Goal: Information Seeking & Learning: Learn about a topic

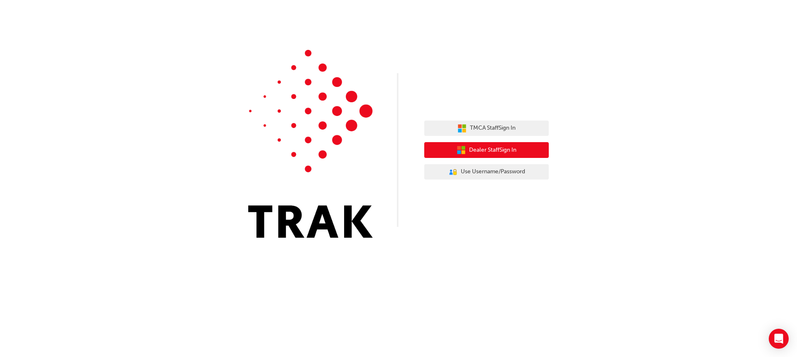
click at [500, 146] on span "Dealer Staff Sign In" at bounding box center [492, 150] width 47 height 10
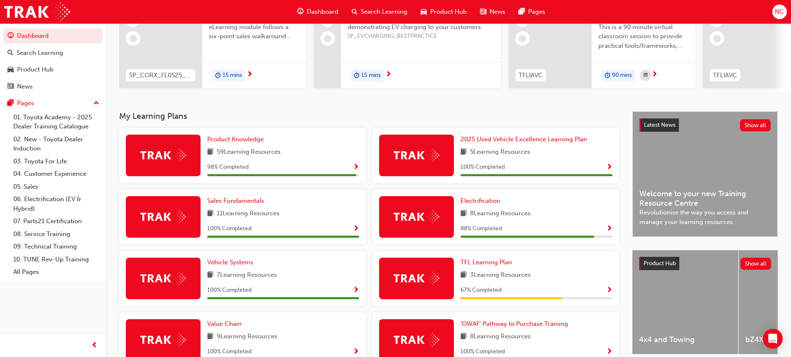
scroll to position [216, 0]
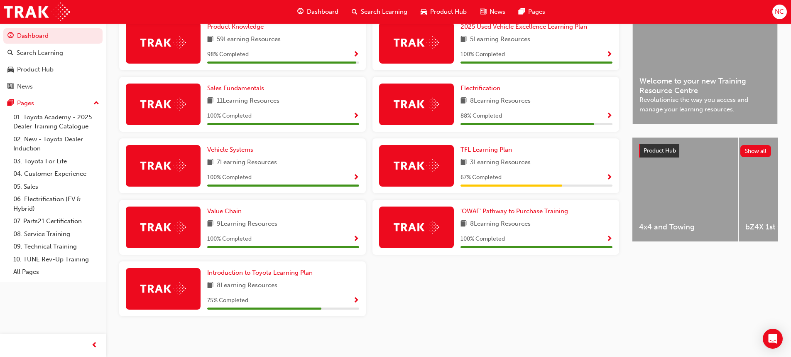
click at [514, 164] on span "3 Learning Resources" at bounding box center [500, 162] width 61 height 10
click at [468, 147] on span "TFL Learning Plan" at bounding box center [485, 149] width 51 height 7
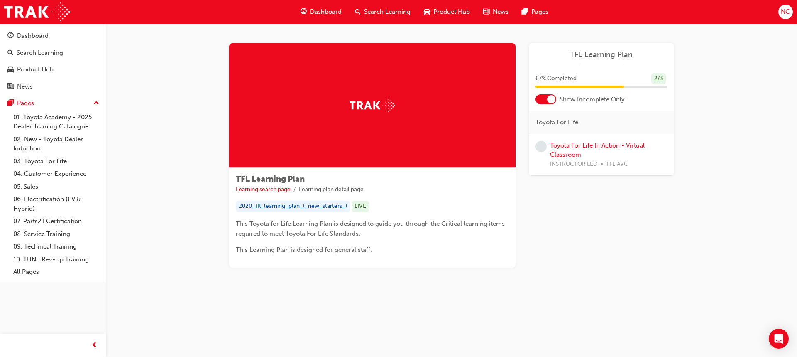
click at [357, 12] on span "search-icon" at bounding box center [358, 12] width 6 height 10
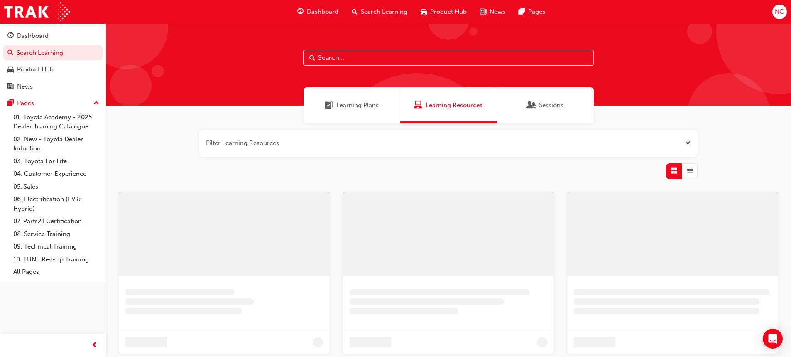
click at [355, 60] on input "text" at bounding box center [448, 58] width 291 height 16
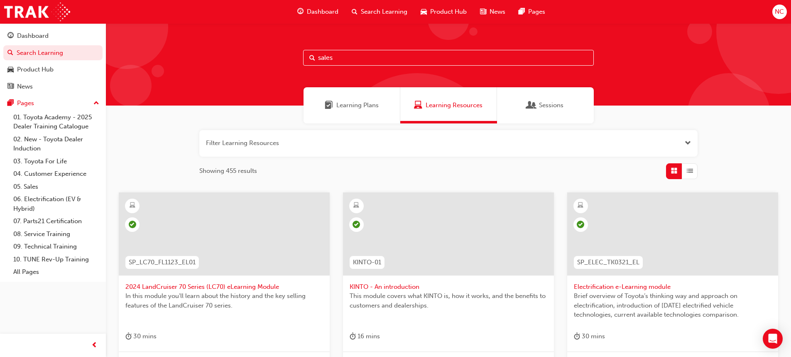
type input "sales"
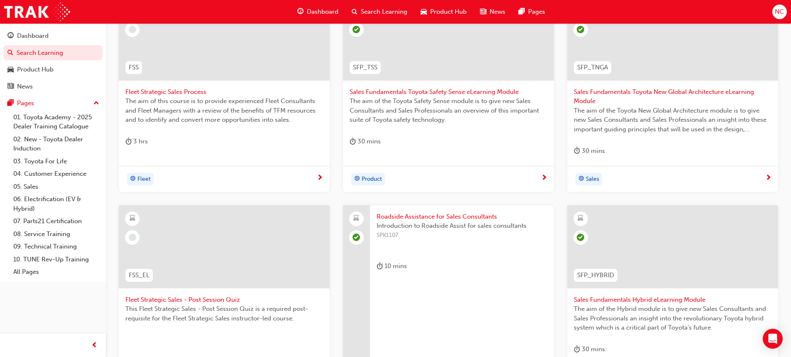
scroll to position [122, 0]
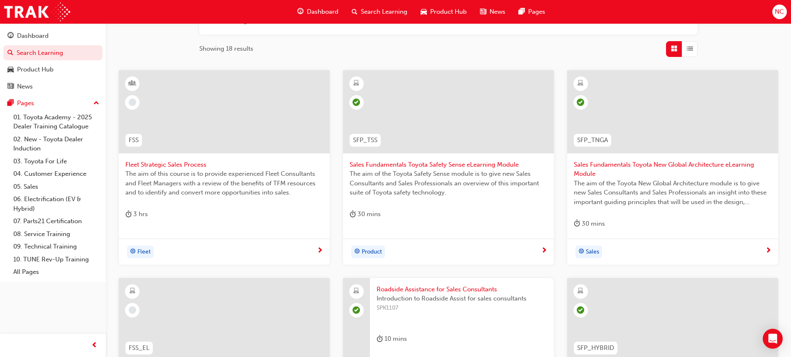
click at [193, 164] on span "Fleet Strategic Sales Process" at bounding box center [224, 165] width 198 height 10
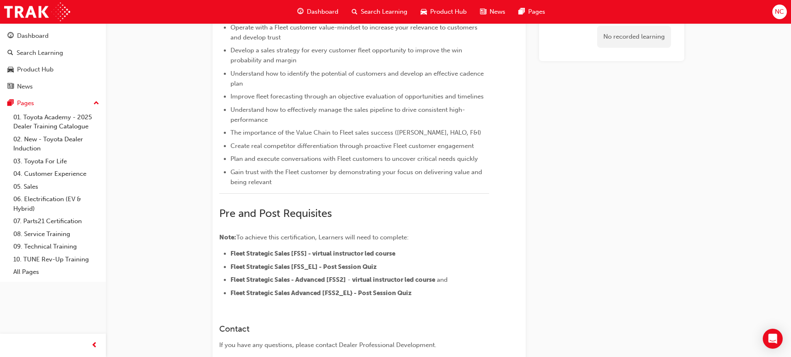
scroll to position [194, 0]
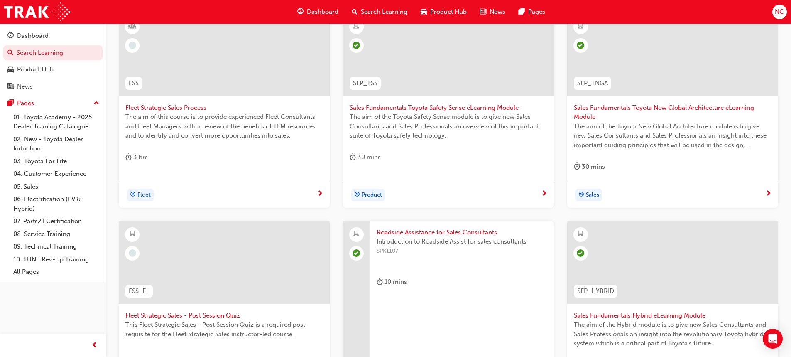
scroll to position [288, 0]
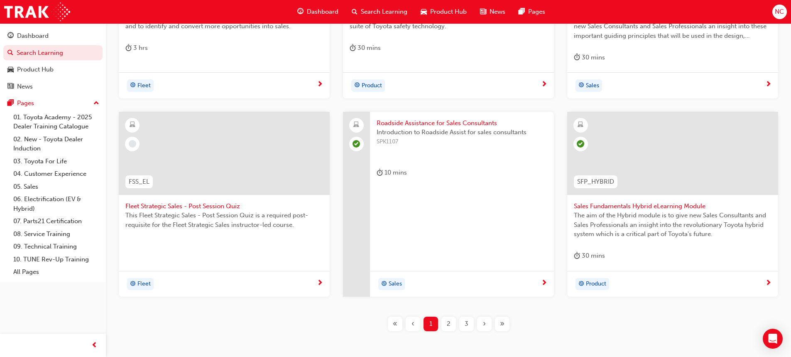
click at [197, 203] on span "Fleet Strategic Sales - Post Session Quiz" at bounding box center [224, 206] width 198 height 10
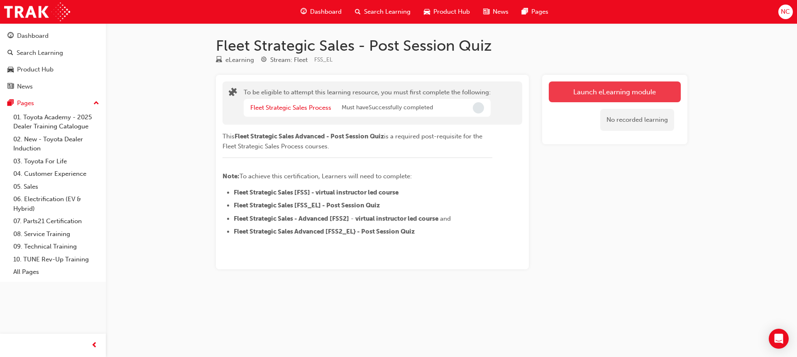
click at [583, 95] on button "Launch eLearning module" at bounding box center [615, 91] width 132 height 21
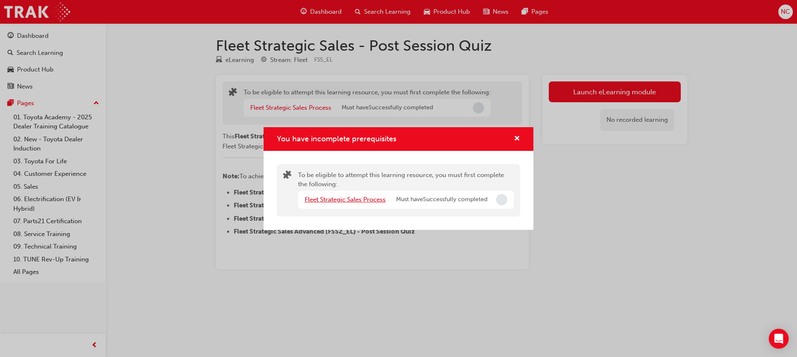
click at [353, 198] on link "Fleet Strategic Sales Process" at bounding box center [345, 199] width 81 height 7
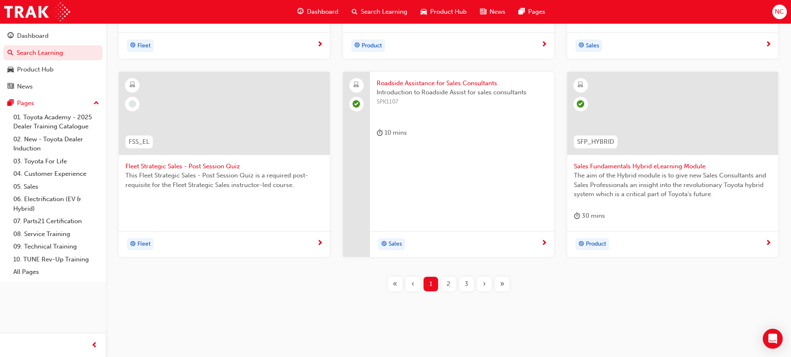
scroll to position [330, 0]
click at [448, 283] on span "2" at bounding box center [449, 282] width 4 height 10
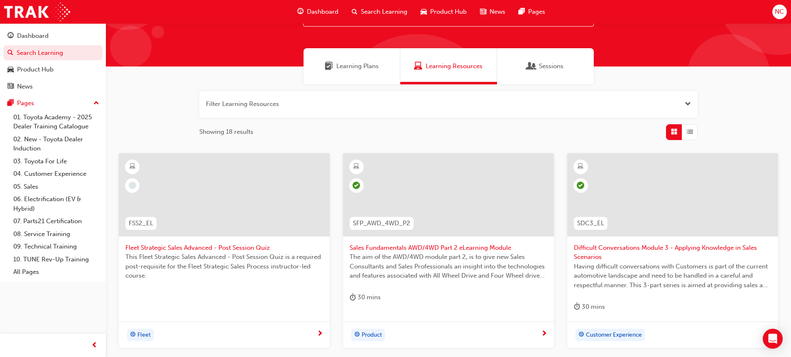
scroll to position [288, 0]
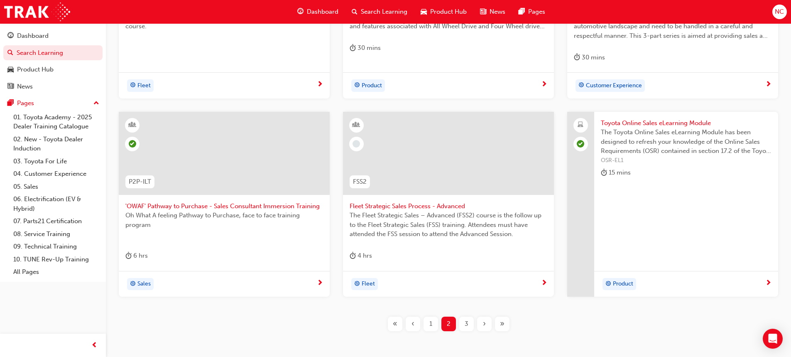
click at [469, 323] on div "3" at bounding box center [466, 323] width 15 height 15
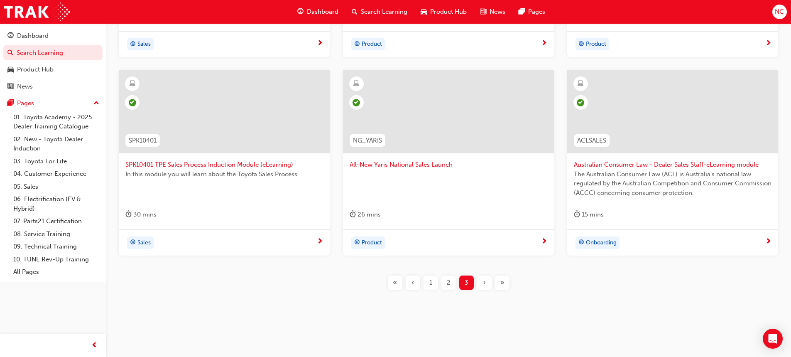
scroll to position [321, 0]
click at [38, 185] on link "05. Sales" at bounding box center [56, 186] width 93 height 13
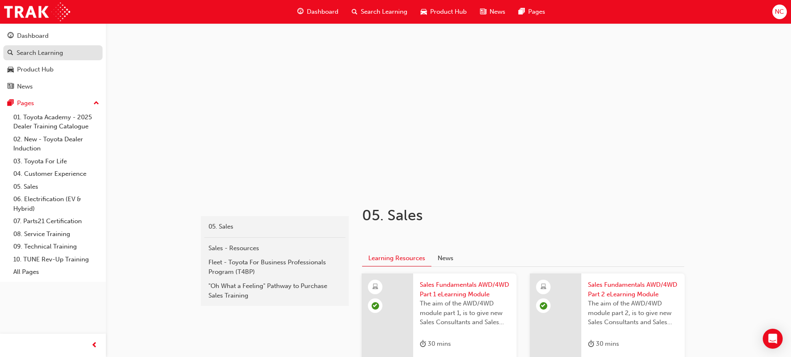
click at [52, 49] on div "Search Learning" at bounding box center [40, 53] width 47 height 10
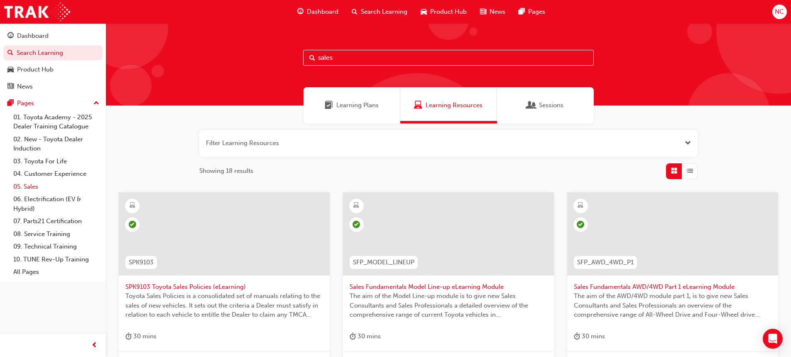
click at [32, 185] on link "05. Sales" at bounding box center [56, 186] width 93 height 13
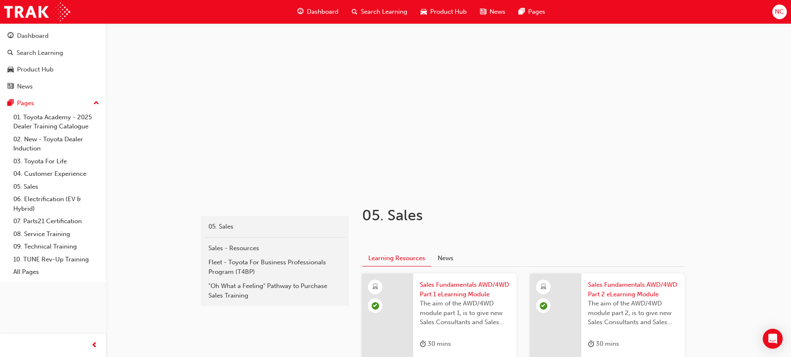
click at [375, 8] on span "Search Learning" at bounding box center [384, 12] width 47 height 10
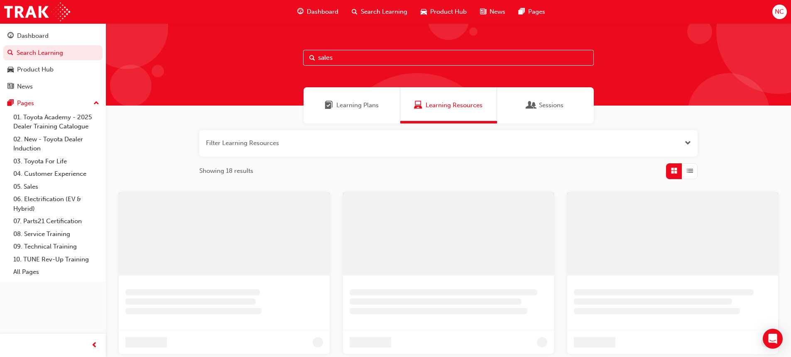
click at [357, 61] on input "sales" at bounding box center [448, 58] width 291 height 16
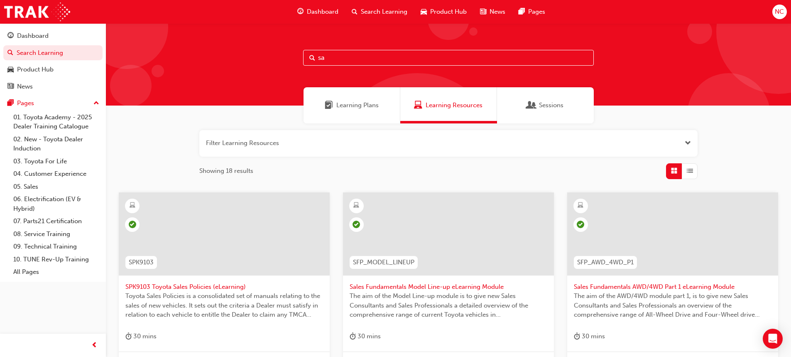
type input "s"
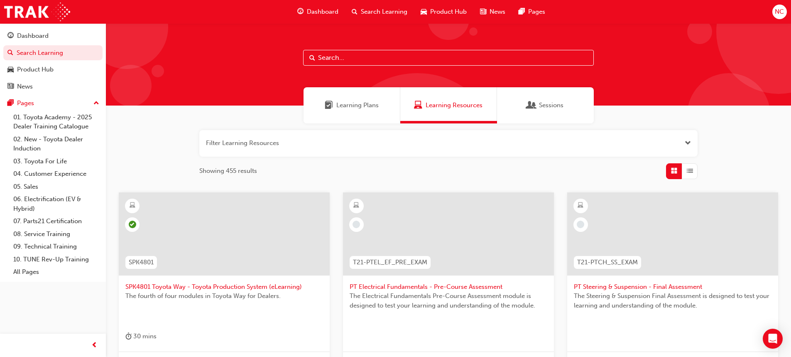
paste input "SPK9102"
type input "SPK9102"
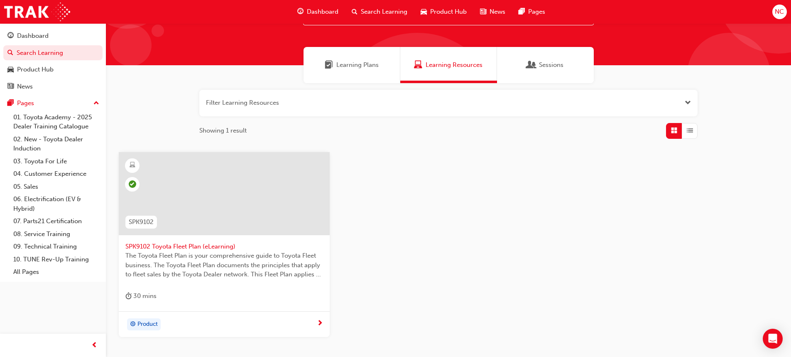
scroll to position [83, 0]
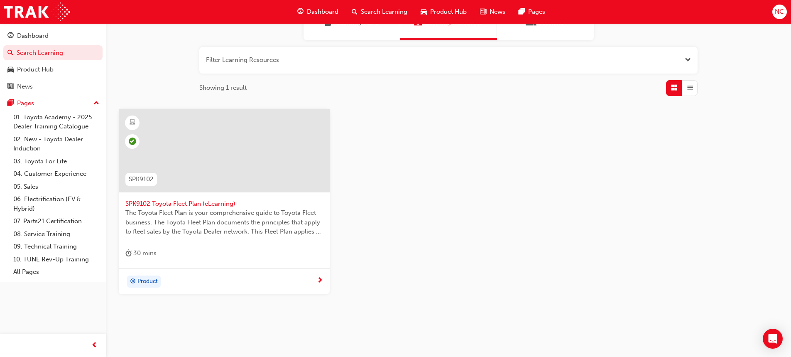
click at [182, 203] on span "SPK9102 Toyota Fleet Plan (eLearning)" at bounding box center [224, 204] width 198 height 10
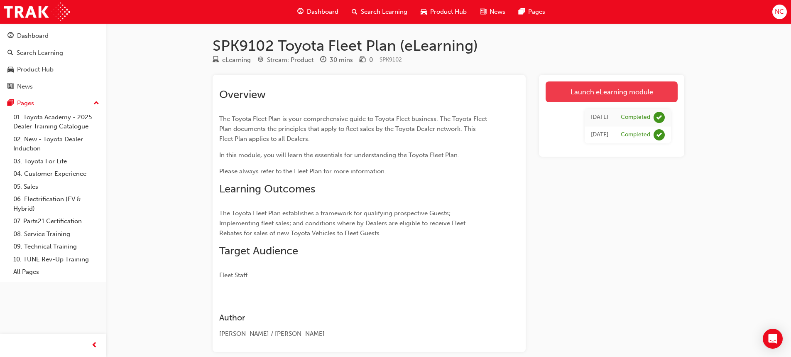
click at [626, 90] on link "Launch eLearning module" at bounding box center [612, 91] width 132 height 21
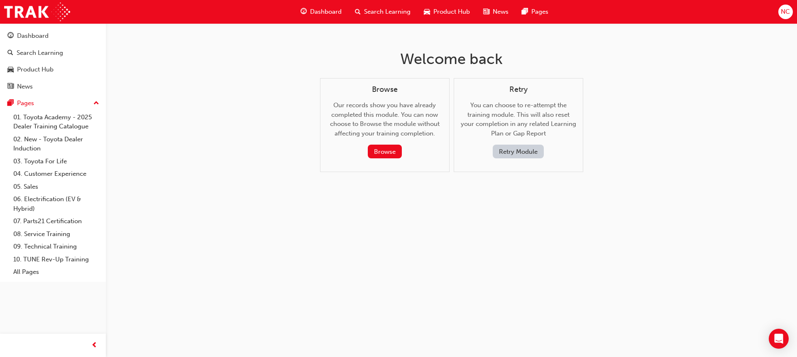
click at [522, 154] on button "Retry Module" at bounding box center [518, 151] width 51 height 14
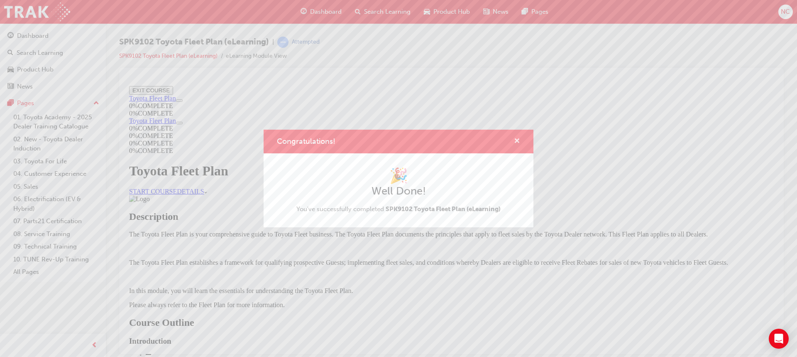
click at [517, 142] on span "cross-icon" at bounding box center [517, 141] width 6 height 7
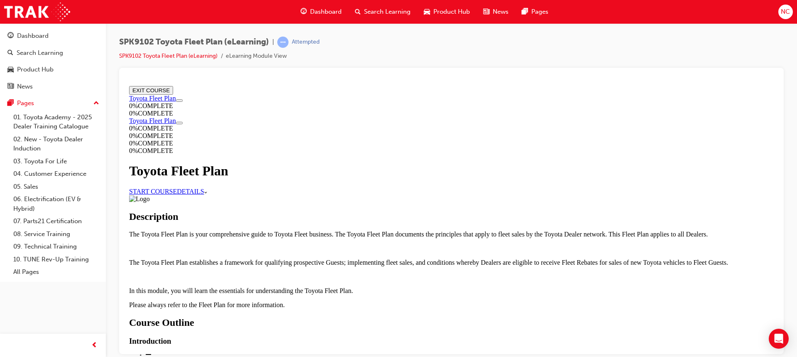
click at [173, 94] on button "EXIT COURSE" at bounding box center [151, 90] width 44 height 9
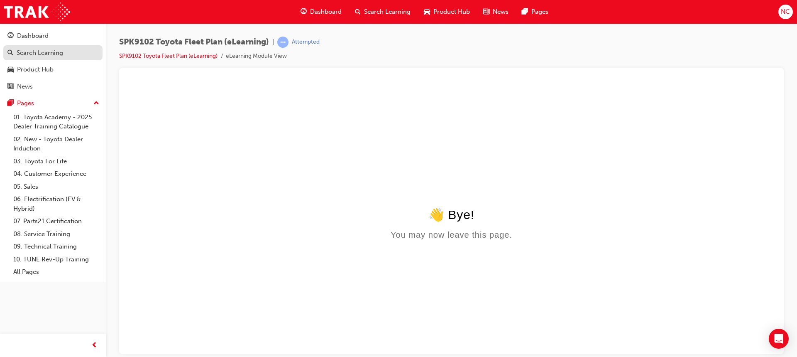
click at [53, 52] on div "Search Learning" at bounding box center [40, 53] width 47 height 10
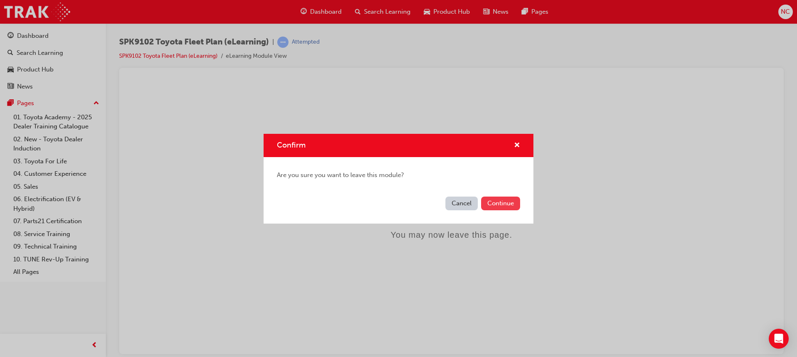
click at [493, 199] on button "Continue" at bounding box center [500, 203] width 39 height 14
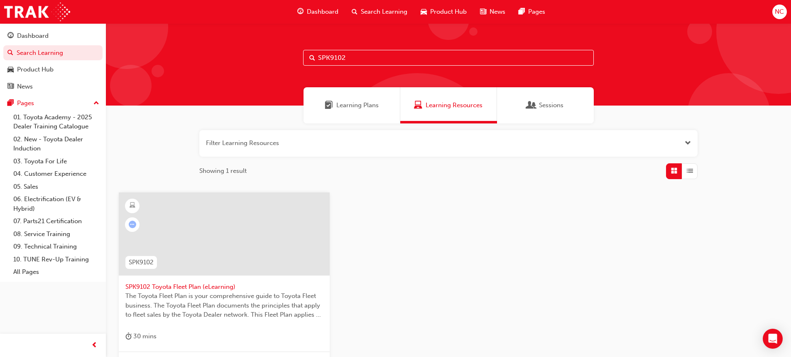
click at [356, 56] on input "SPK9102" at bounding box center [448, 58] width 291 height 16
click at [165, 287] on span "SPK9102 Toyota Fleet Plan (eLearning)" at bounding box center [224, 287] width 198 height 10
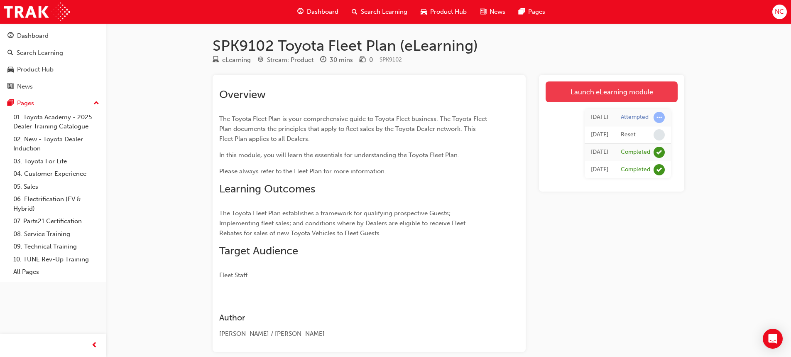
click at [656, 89] on link "Launch eLearning module" at bounding box center [612, 91] width 132 height 21
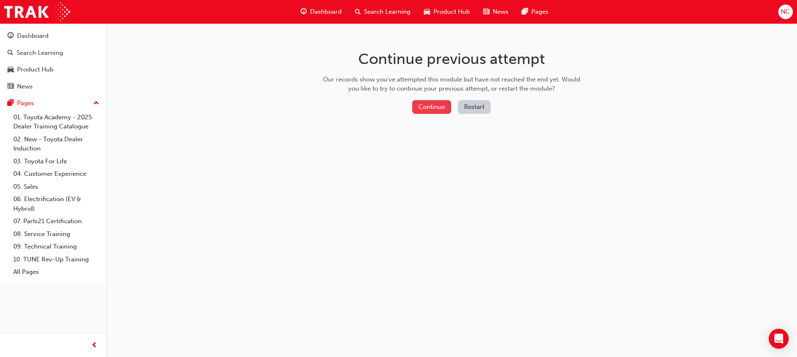
click at [444, 107] on button "Continue" at bounding box center [431, 107] width 39 height 14
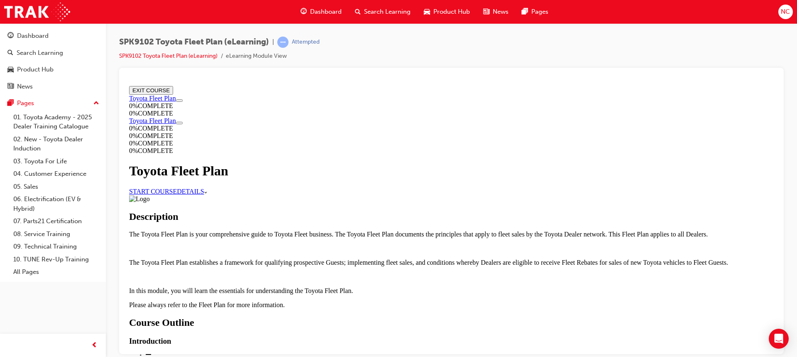
scroll to position [42, 0]
click at [177, 187] on link "START COURSE" at bounding box center [153, 190] width 48 height 7
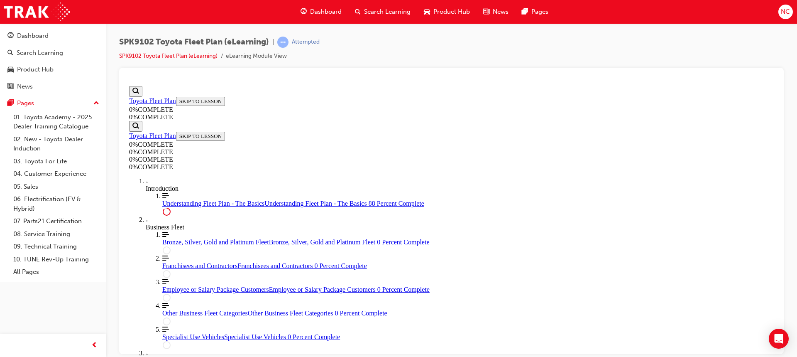
scroll to position [1456, 0]
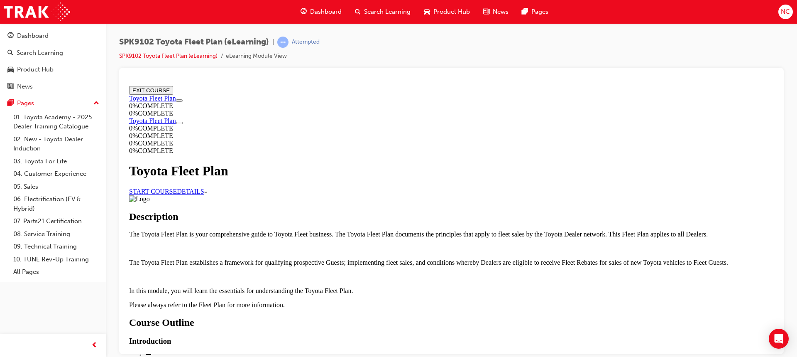
scroll to position [42, 0]
drag, startPoint x: 349, startPoint y: 140, endPoint x: 454, endPoint y: 175, distance: 110.7
click at [177, 187] on link "START COURSE" at bounding box center [153, 190] width 48 height 7
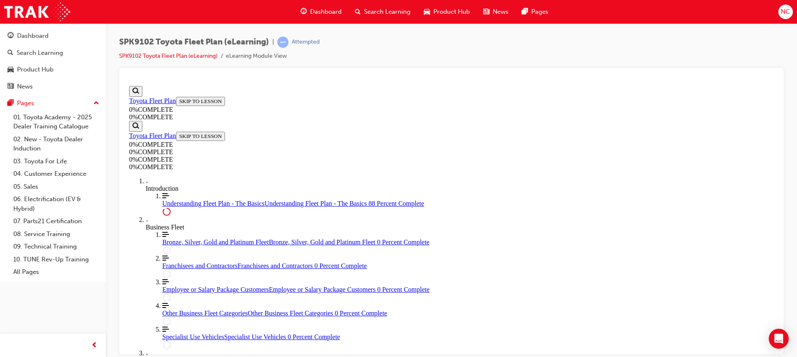
scroll to position [1913, 0]
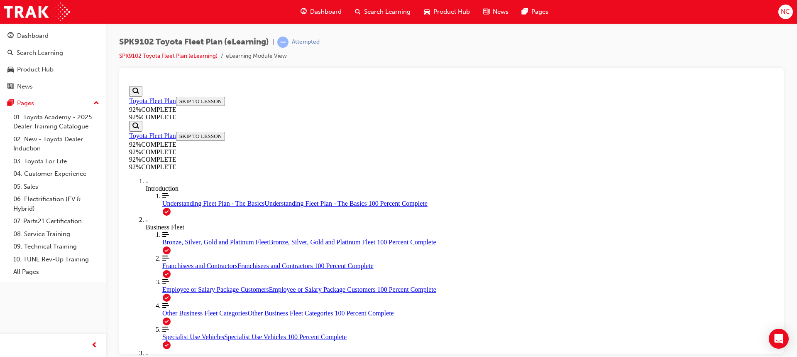
scroll to position [64, 0]
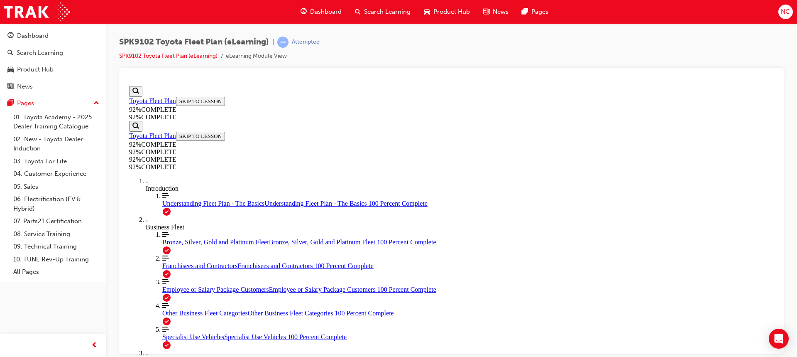
scroll to position [113, 0]
drag, startPoint x: 440, startPoint y: 225, endPoint x: 430, endPoint y: 230, distance: 11.3
drag, startPoint x: 453, startPoint y: 261, endPoint x: 606, endPoint y: 181, distance: 173.5
drag, startPoint x: 445, startPoint y: 226, endPoint x: 615, endPoint y: 222, distance: 169.9
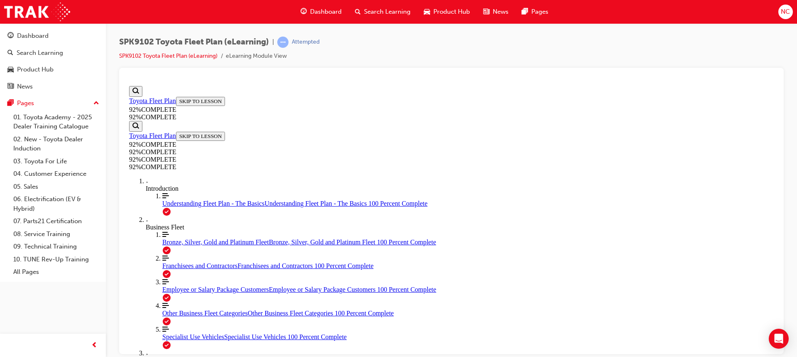
drag, startPoint x: 517, startPoint y: 264, endPoint x: 563, endPoint y: 254, distance: 47.2
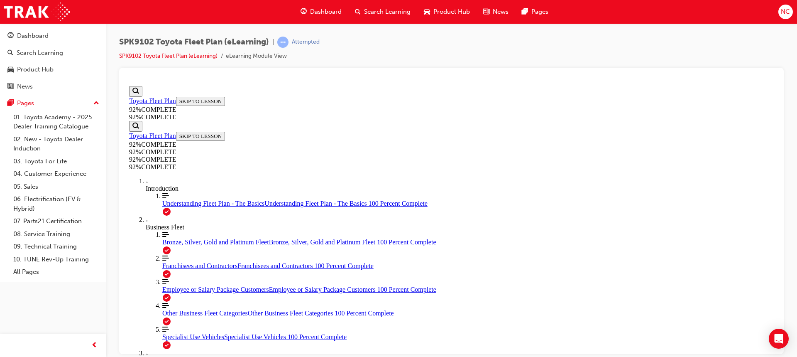
scroll to position [224, 0]
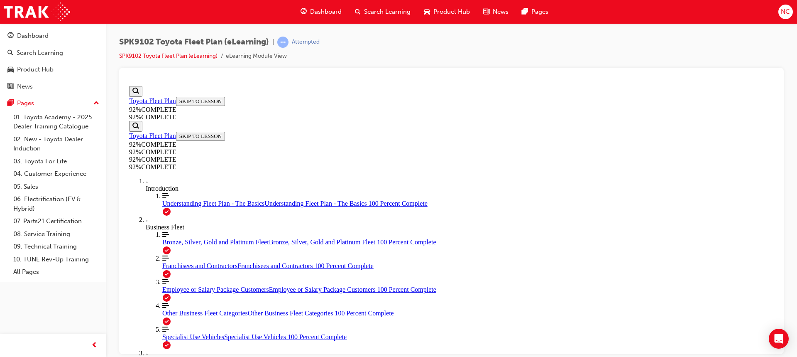
scroll to position [176, 0]
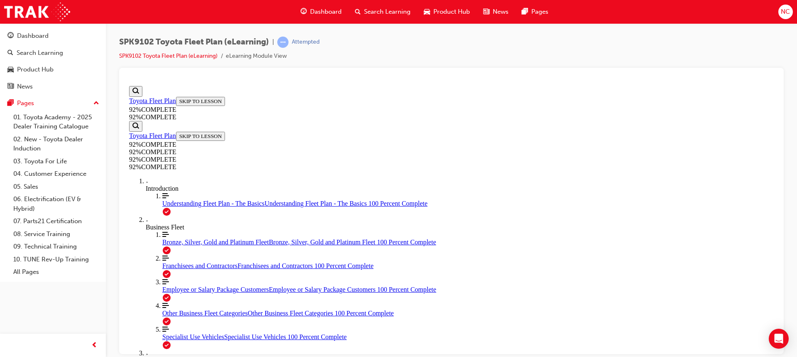
scroll to position [157, 0]
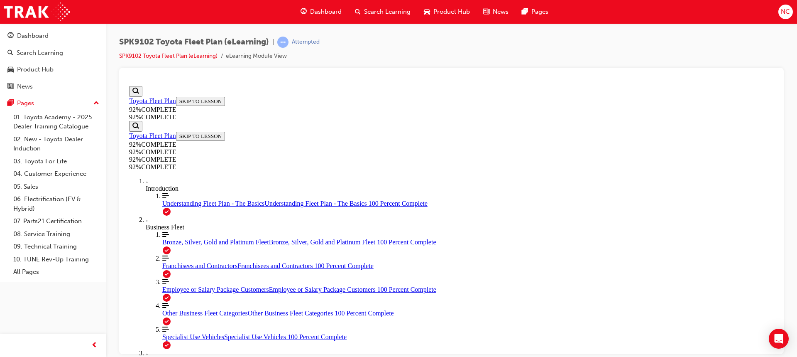
scroll to position [184, 0]
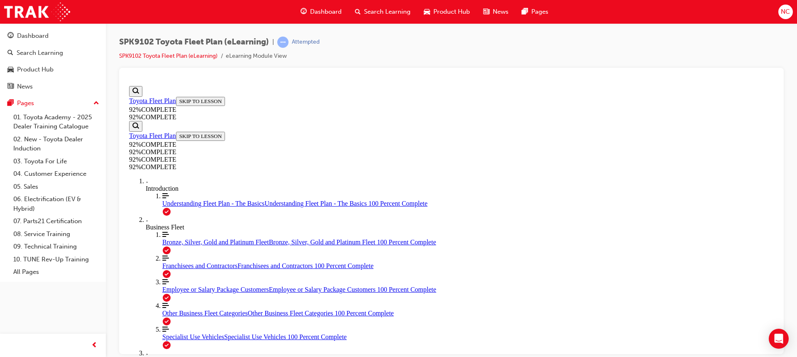
drag, startPoint x: 440, startPoint y: 255, endPoint x: 527, endPoint y: 181, distance: 114.3
drag, startPoint x: 443, startPoint y: 259, endPoint x: 492, endPoint y: 225, distance: 58.9
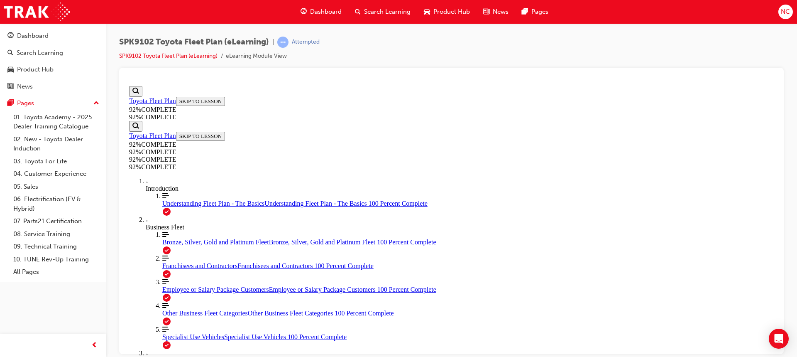
drag, startPoint x: 459, startPoint y: 264, endPoint x: 505, endPoint y: 260, distance: 46.2
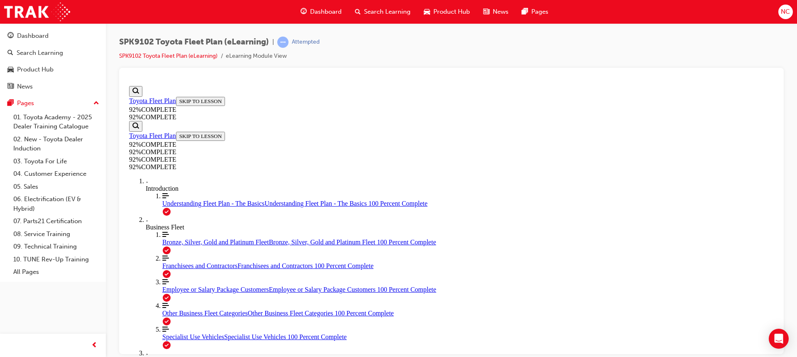
scroll to position [113, 0]
drag, startPoint x: 508, startPoint y: 321, endPoint x: 510, endPoint y: 316, distance: 5.3
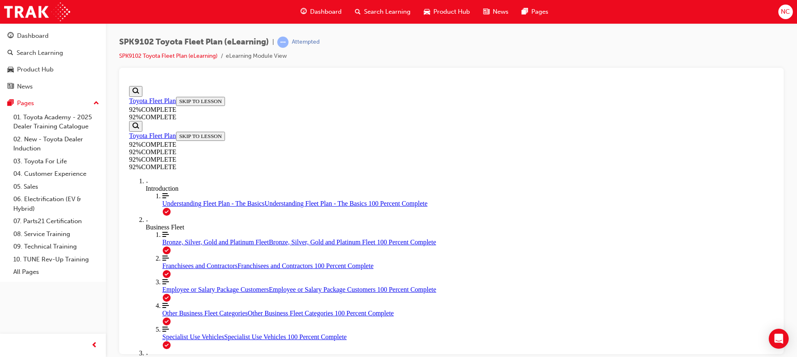
scroll to position [92, 0]
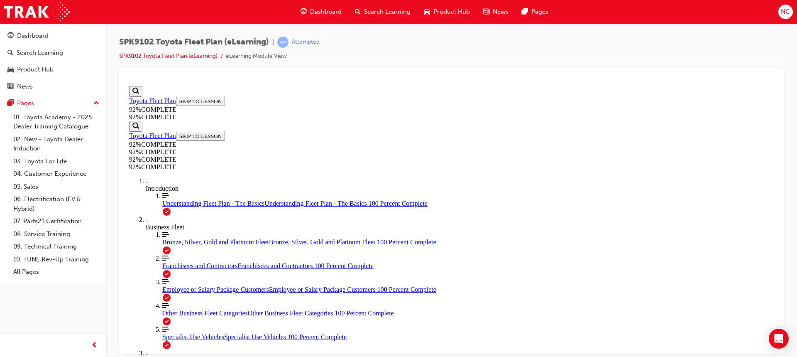
scroll to position [100, 0]
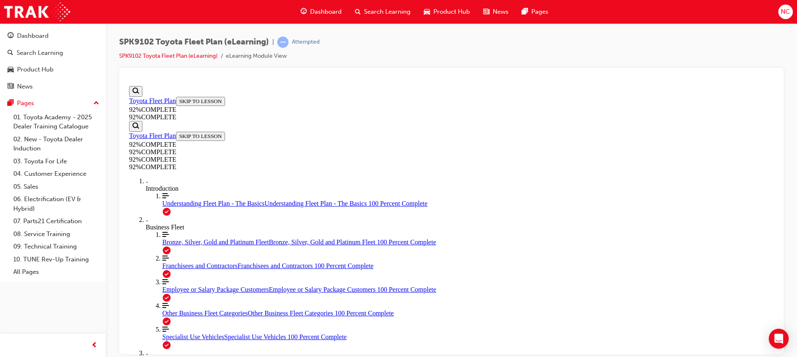
scroll to position [116, 0]
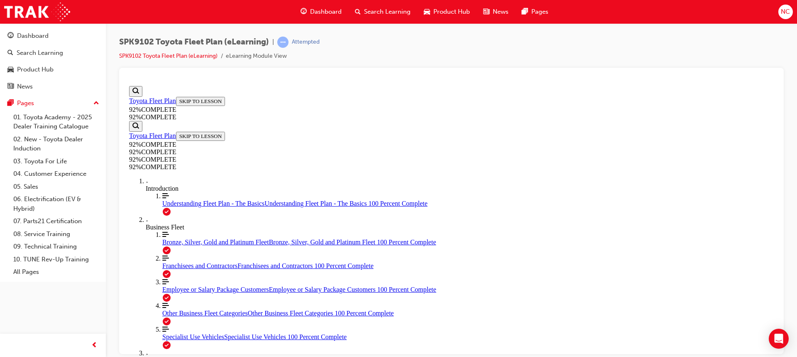
scroll to position [130, 0]
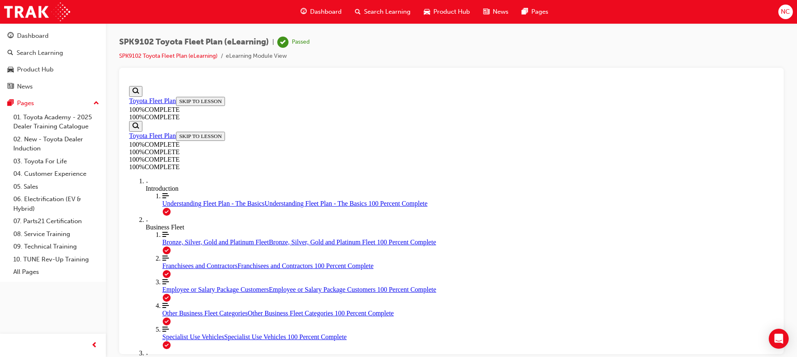
scroll to position [157, 0]
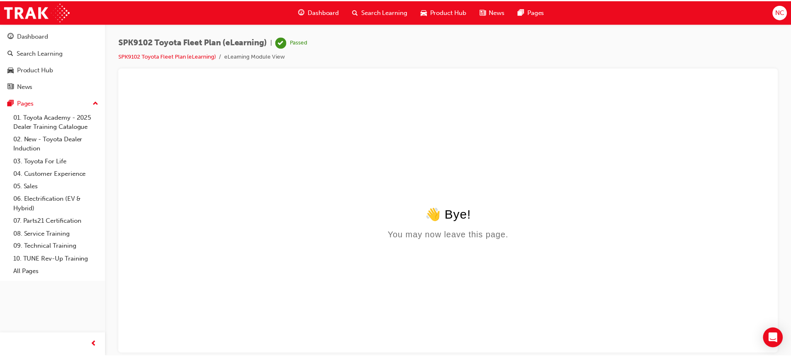
scroll to position [0, 0]
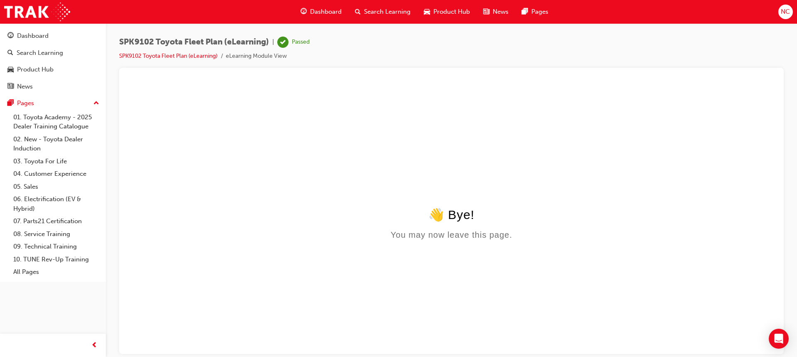
click at [372, 7] on span "Search Learning" at bounding box center [387, 12] width 47 height 10
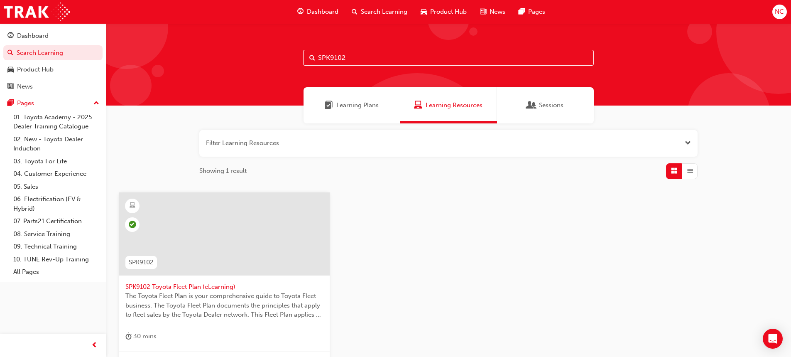
drag, startPoint x: 370, startPoint y: 62, endPoint x: 258, endPoint y: 54, distance: 112.4
click at [259, 54] on div "SPK9102" at bounding box center [448, 64] width 685 height 82
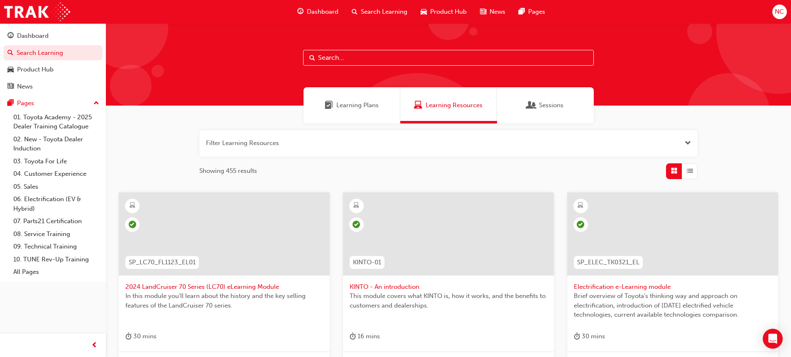
paste input "SPK9103"
type input "SPK9103"
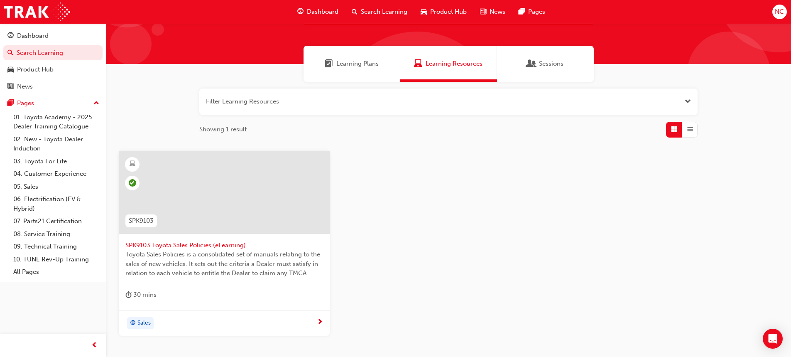
scroll to position [101, 0]
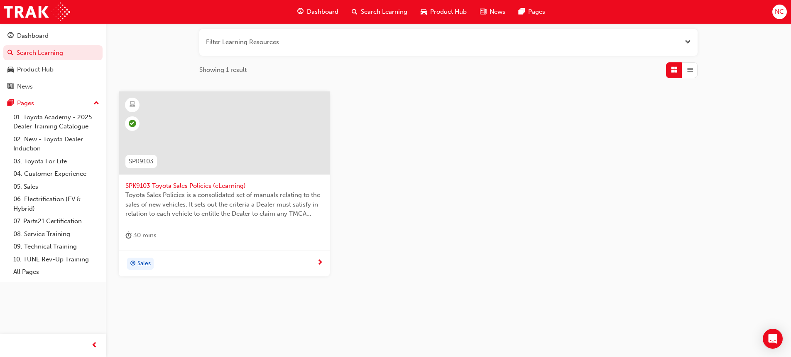
click at [166, 186] on span "SPK9103 Toyota Sales Policies (eLearning)" at bounding box center [224, 186] width 198 height 10
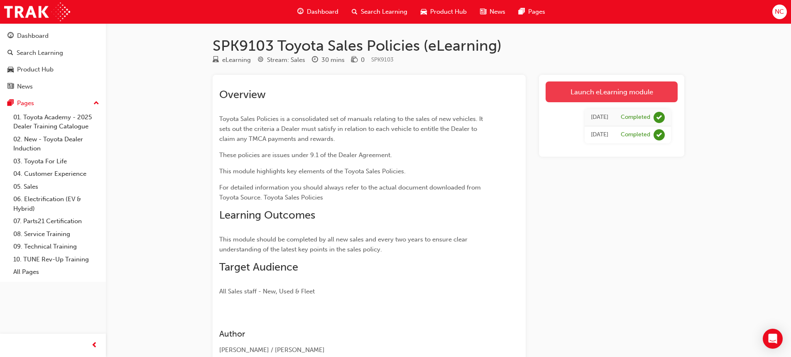
click at [617, 91] on link "Launch eLearning module" at bounding box center [612, 91] width 132 height 21
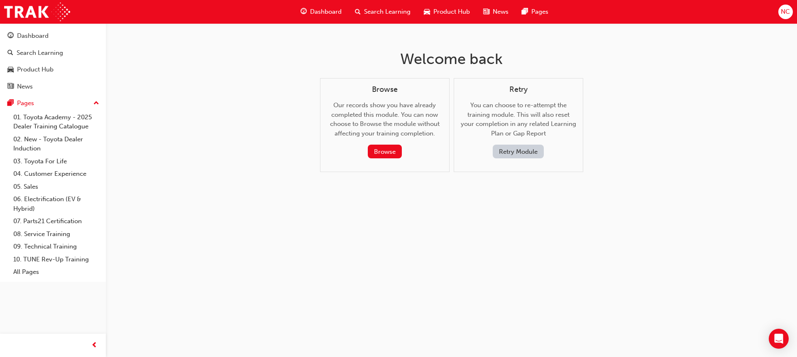
click at [531, 146] on button "Retry Module" at bounding box center [518, 151] width 51 height 14
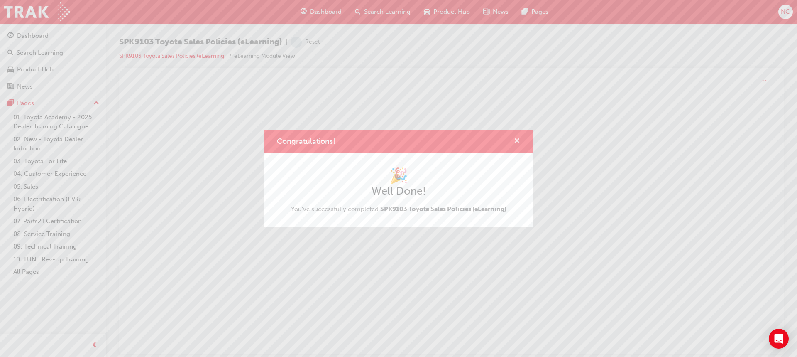
click at [516, 140] on span "cross-icon" at bounding box center [517, 141] width 6 height 7
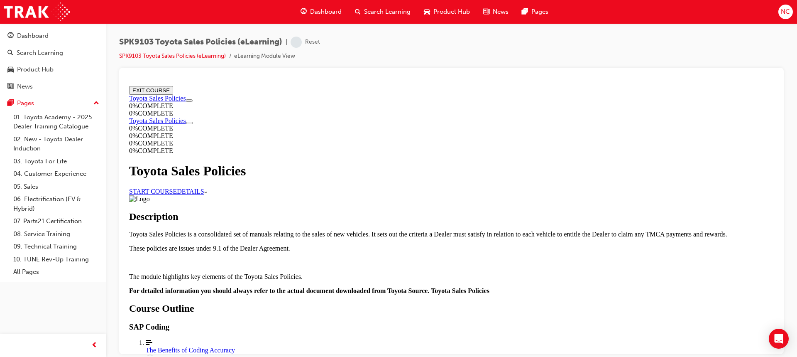
click at [177, 187] on link "START COURSE" at bounding box center [153, 190] width 48 height 7
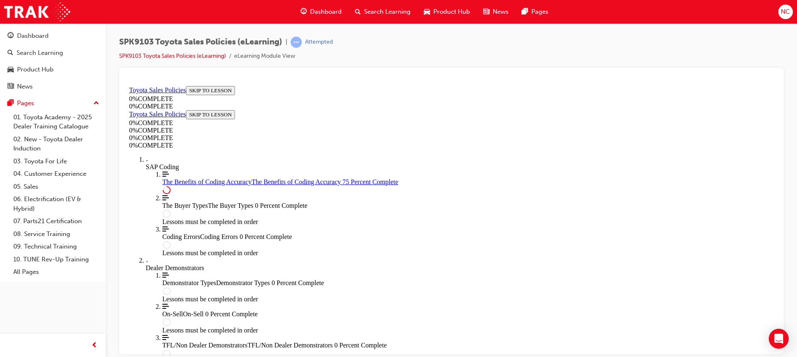
scroll to position [437, 0]
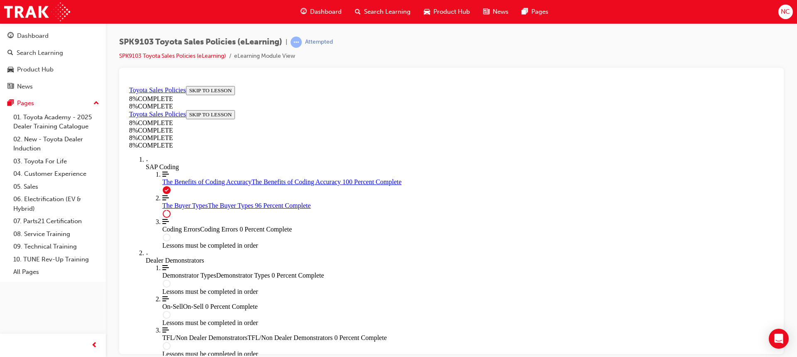
scroll to position [3436, 0]
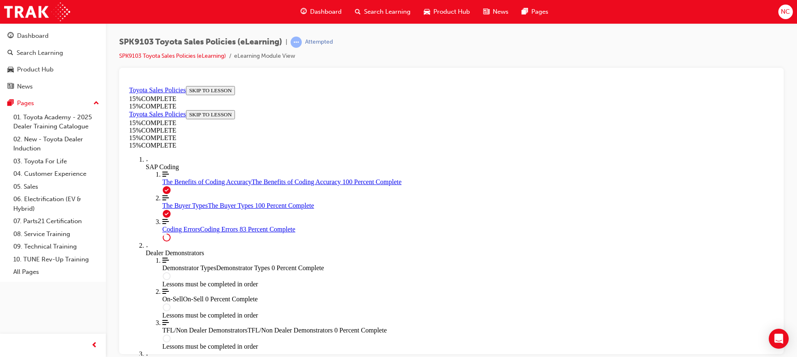
scroll to position [693, 0]
drag, startPoint x: 495, startPoint y: 290, endPoint x: 489, endPoint y: 287, distance: 6.5
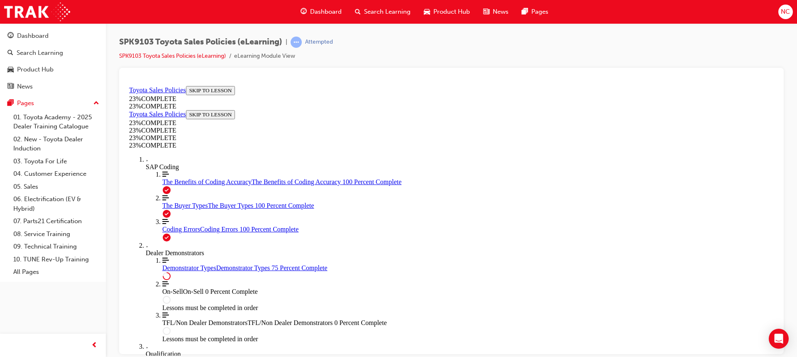
scroll to position [410, 0]
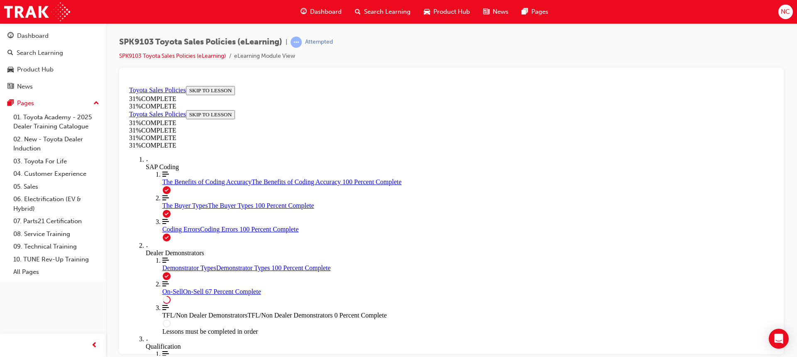
scroll to position [487, 0]
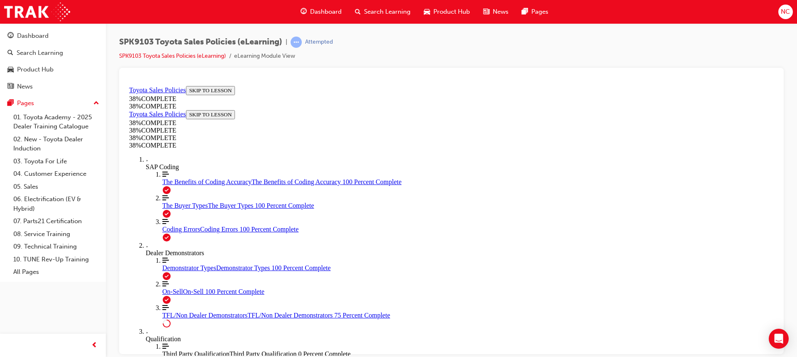
scroll to position [455, 0]
drag, startPoint x: 484, startPoint y: 291, endPoint x: 476, endPoint y: 292, distance: 7.9
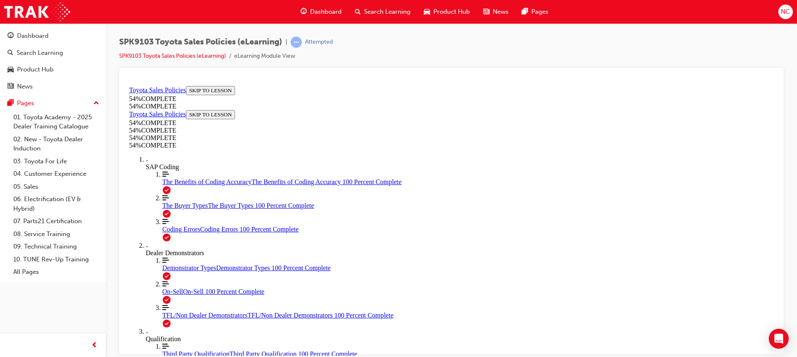
scroll to position [387, 0]
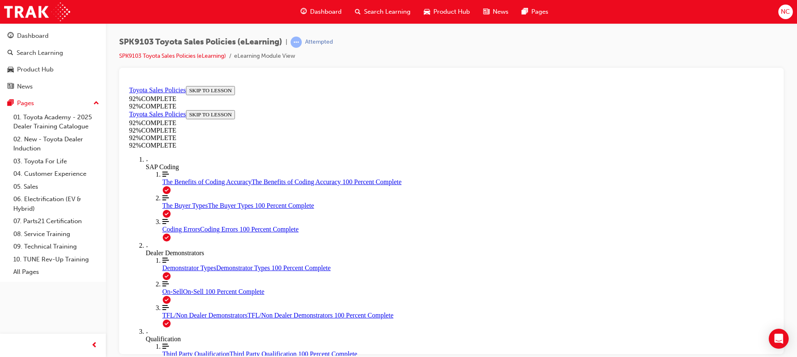
scroll to position [30, 0]
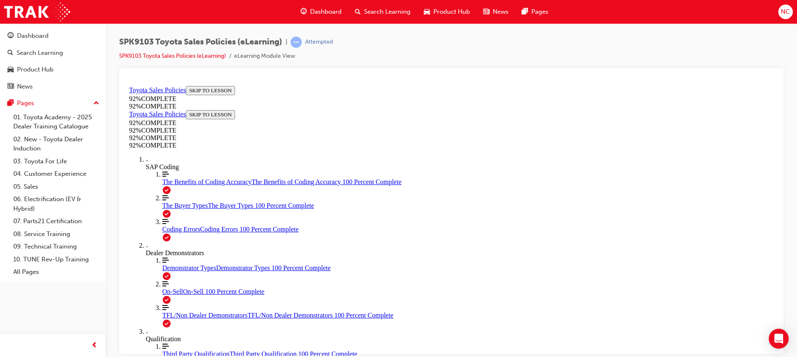
scroll to position [113, 0]
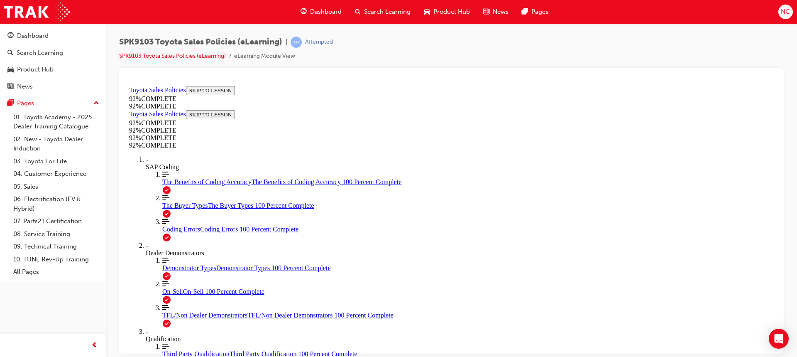
scroll to position [83, 0]
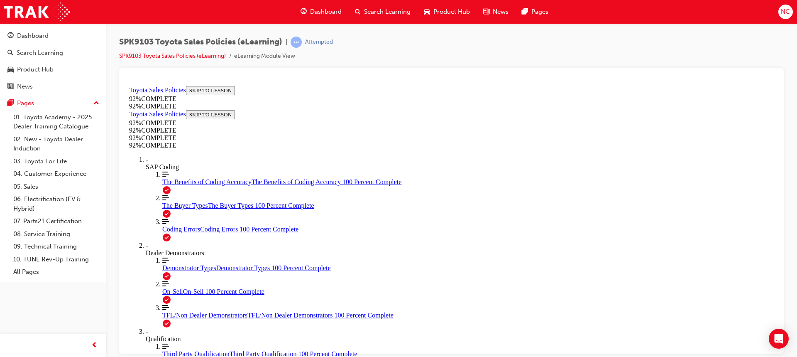
scroll to position [30, 0]
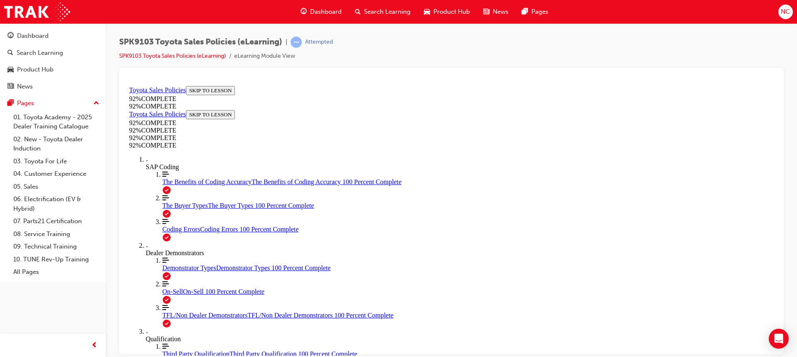
scroll to position [97, 0]
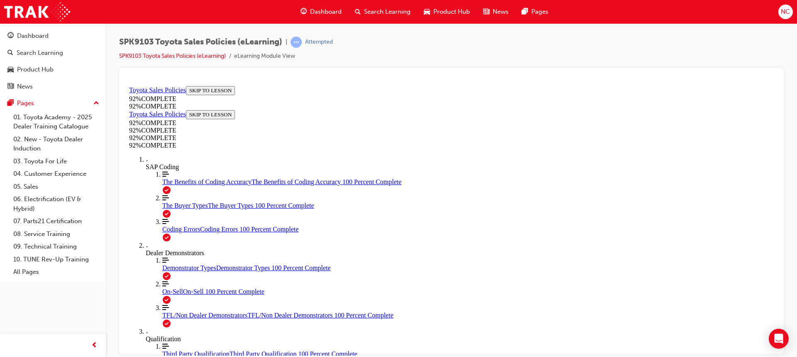
scroll to position [30, 0]
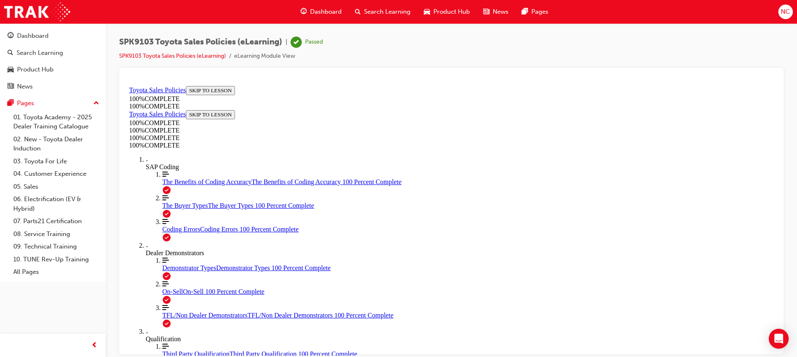
scroll to position [113, 0]
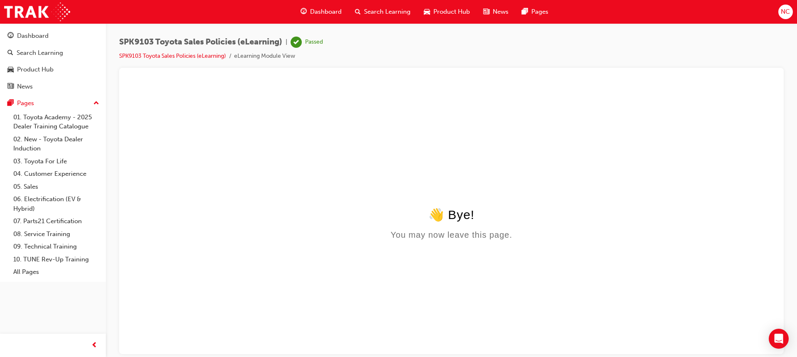
scroll to position [0, 0]
click at [50, 51] on div "Search Learning" at bounding box center [40, 53] width 47 height 10
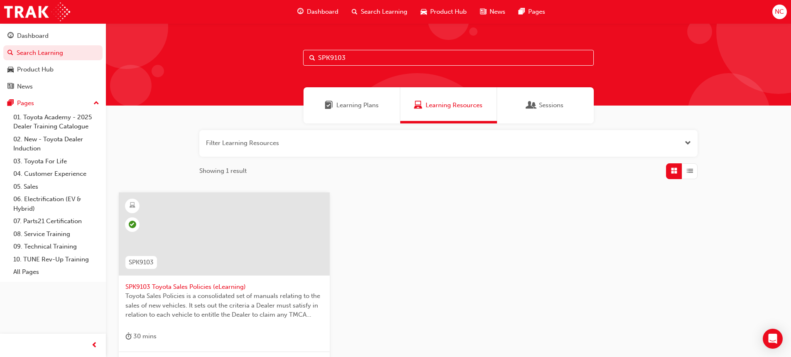
drag, startPoint x: 381, startPoint y: 58, endPoint x: 267, endPoint y: 46, distance: 114.5
click at [267, 46] on div "SPK9103" at bounding box center [448, 64] width 685 height 82
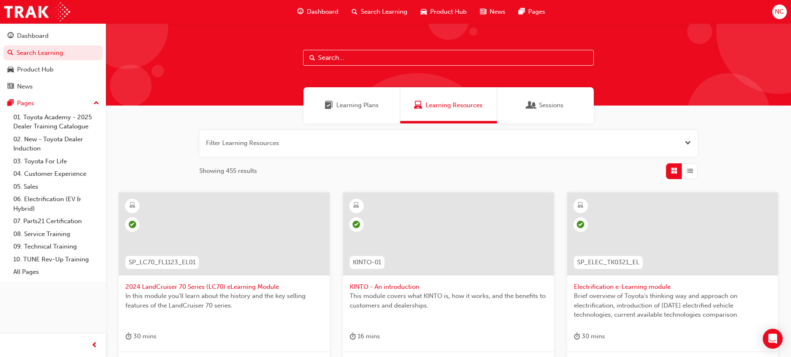
click at [326, 11] on span "Dashboard" at bounding box center [323, 12] width 32 height 10
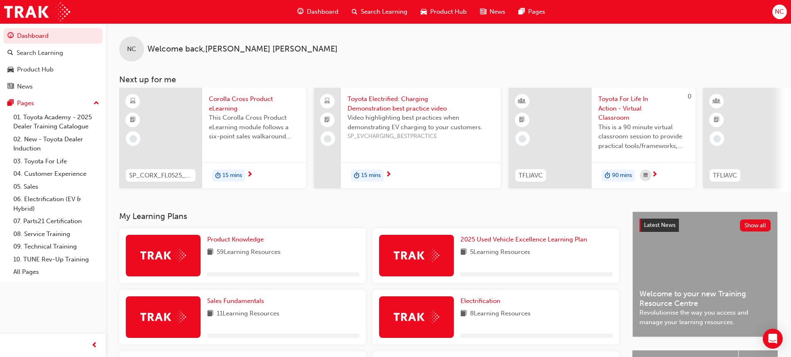
click at [241, 100] on span "Corolla Cross Product eLearning" at bounding box center [254, 103] width 91 height 19
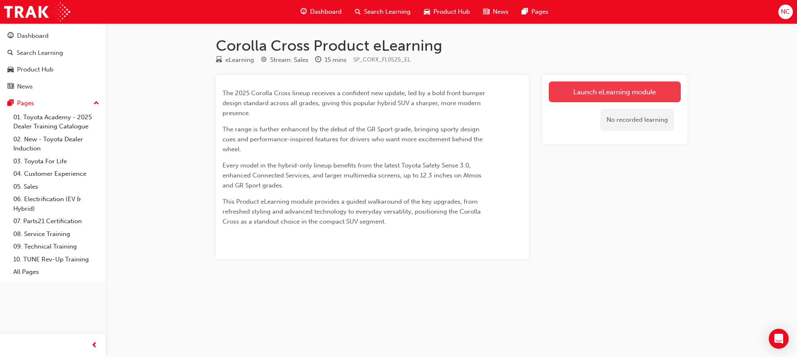
click at [571, 98] on link "Launch eLearning module" at bounding box center [615, 91] width 132 height 21
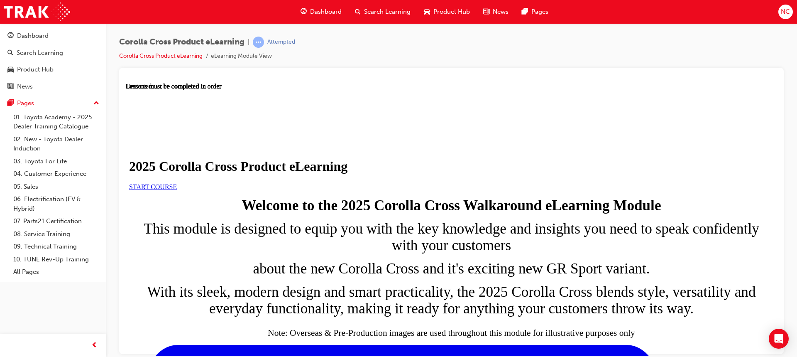
scroll to position [83, 0]
click at [177, 183] on link "START COURSE" at bounding box center [153, 186] width 48 height 7
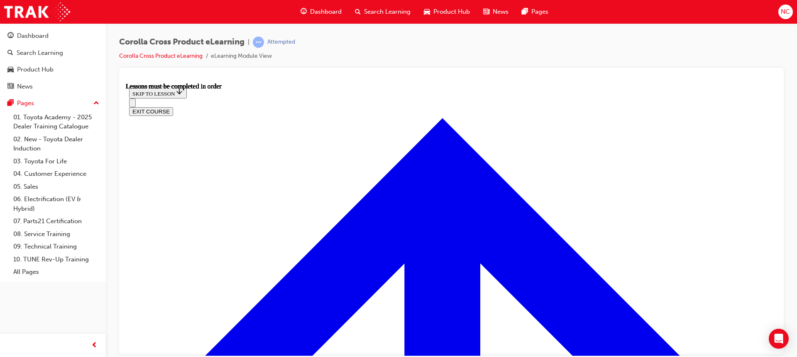
scroll to position [498, 0]
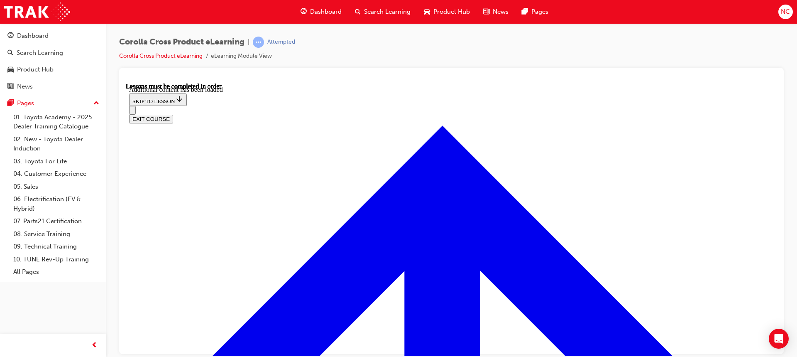
radio input "true"
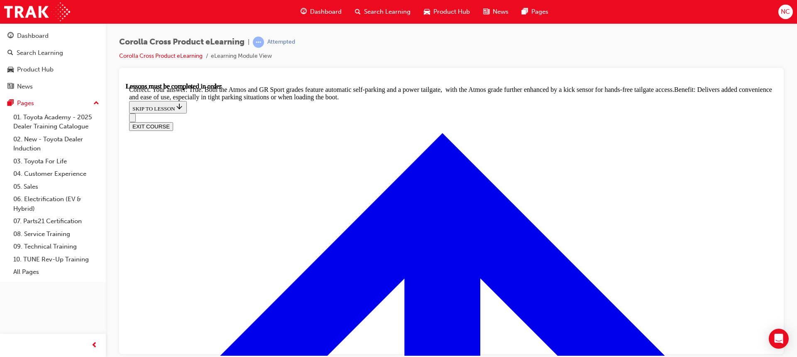
scroll to position [1842, 0]
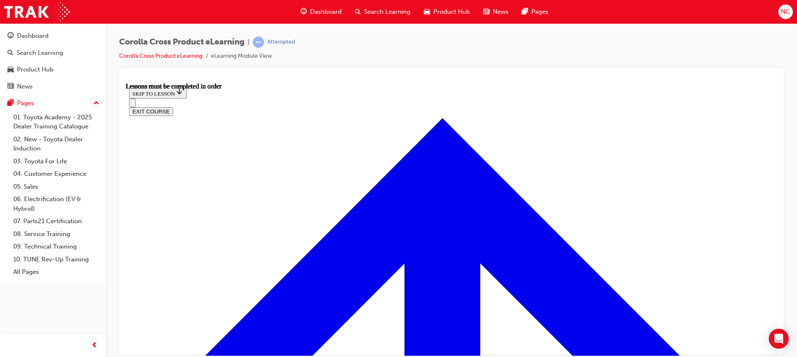
scroll to position [0, 0]
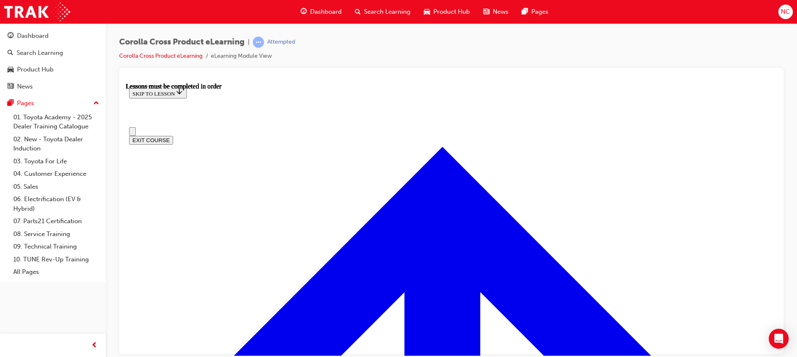
drag, startPoint x: 466, startPoint y: 91, endPoint x: 466, endPoint y: 97, distance: 6.6
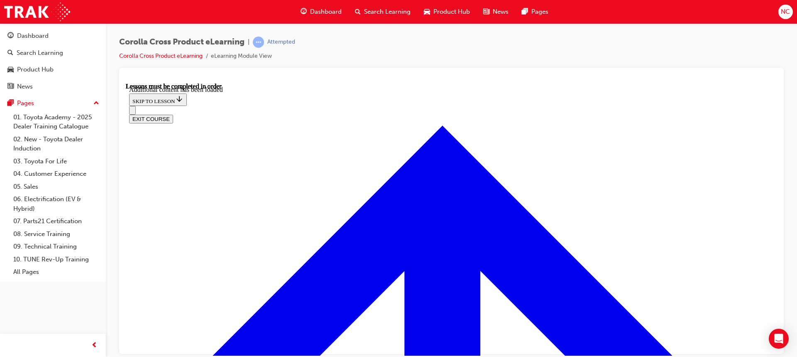
scroll to position [1697, 0]
radio input "true"
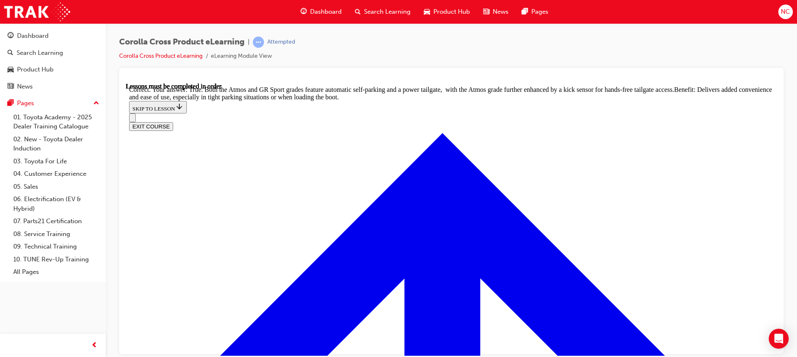
scroll to position [1822, 0]
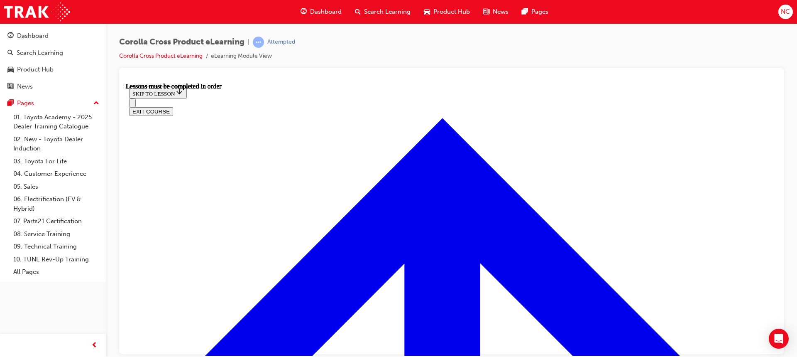
scroll to position [719, 0]
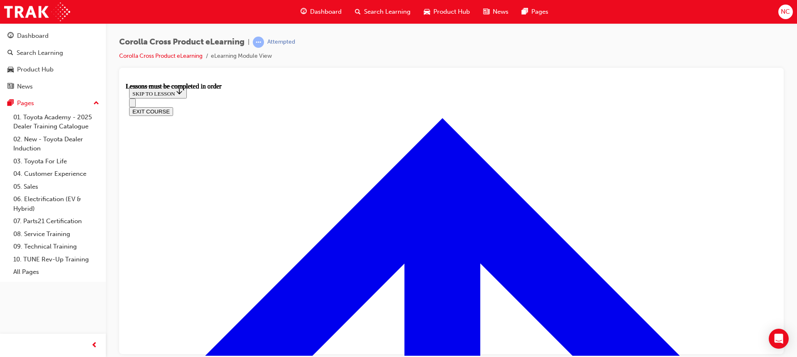
scroll to position [746, 0]
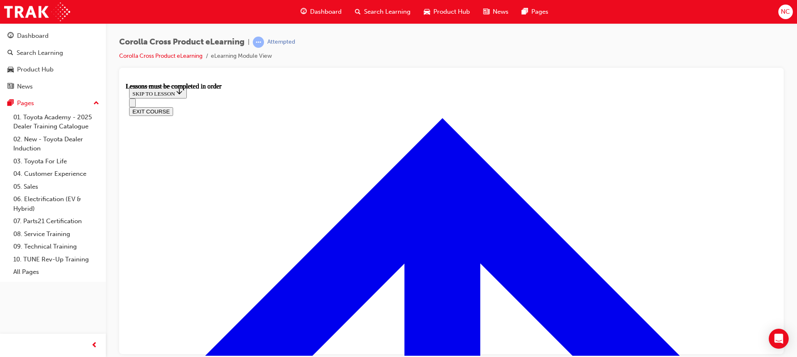
scroll to position [912, 0]
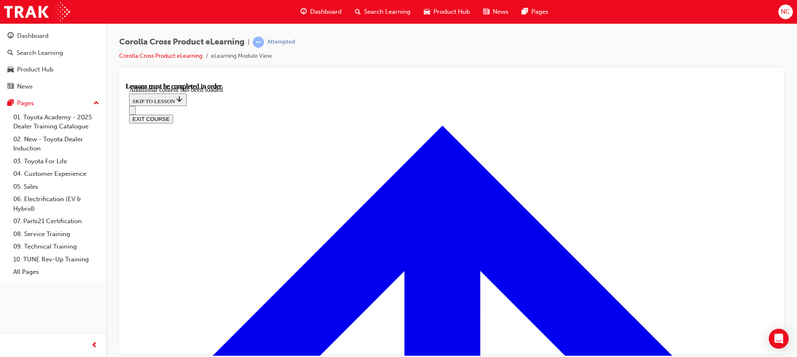
radio input "true"
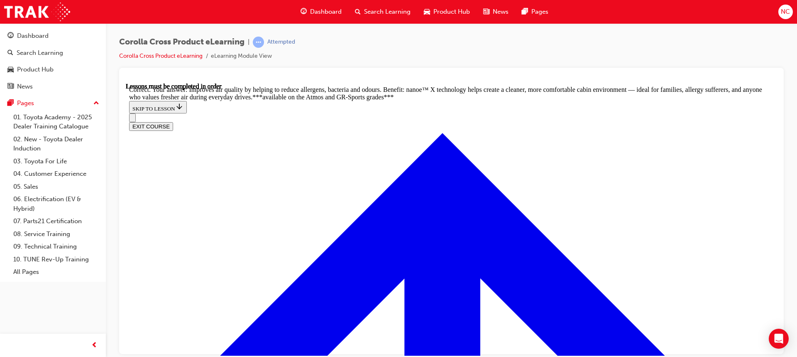
scroll to position [1649, 0]
radio input "true"
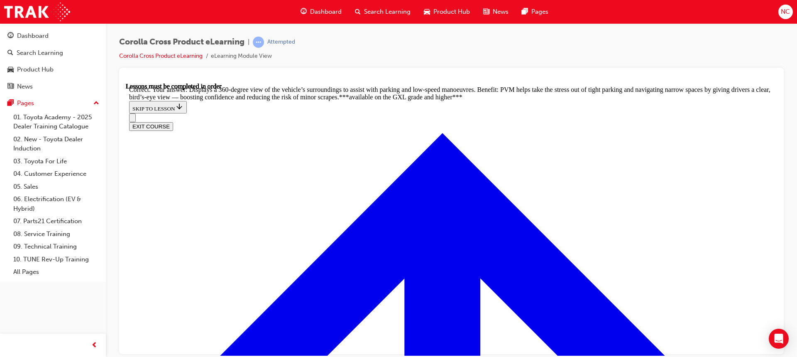
scroll to position [1889, 0]
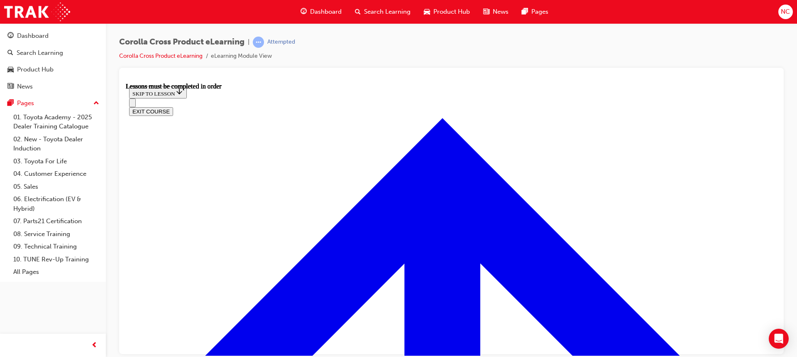
scroll to position [735, 0]
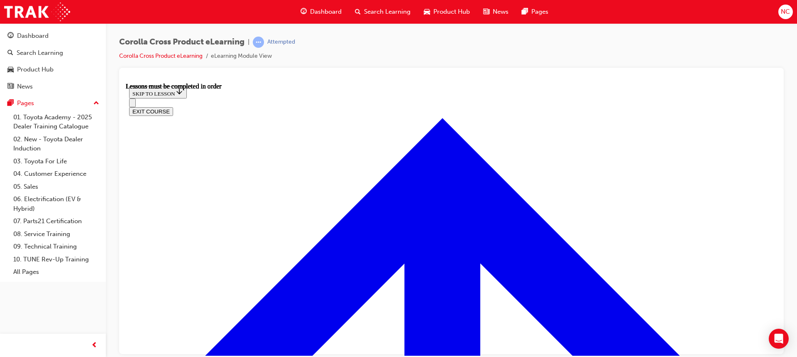
scroll to position [344, 0]
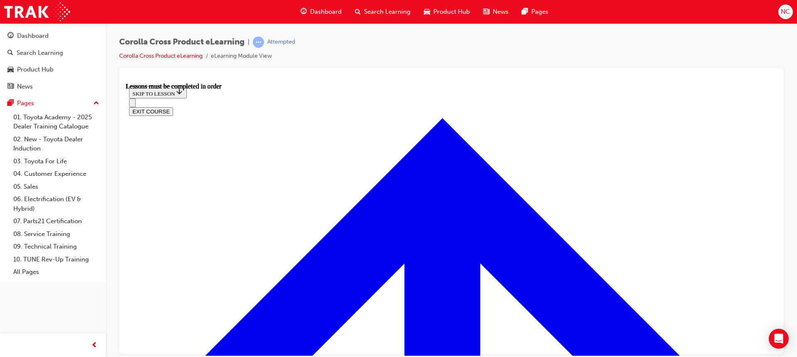
scroll to position [147, 0]
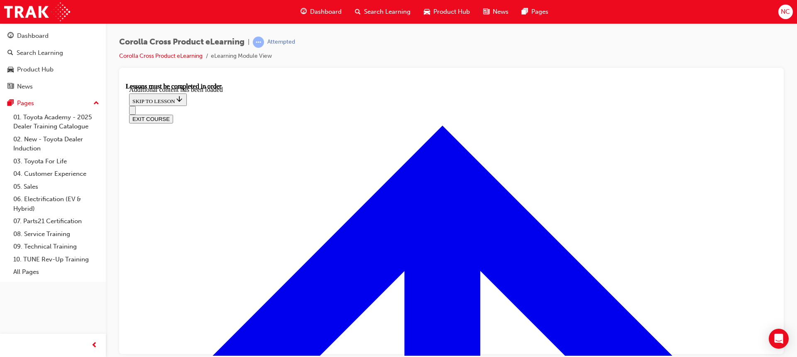
scroll to position [1227, 0]
radio input "true"
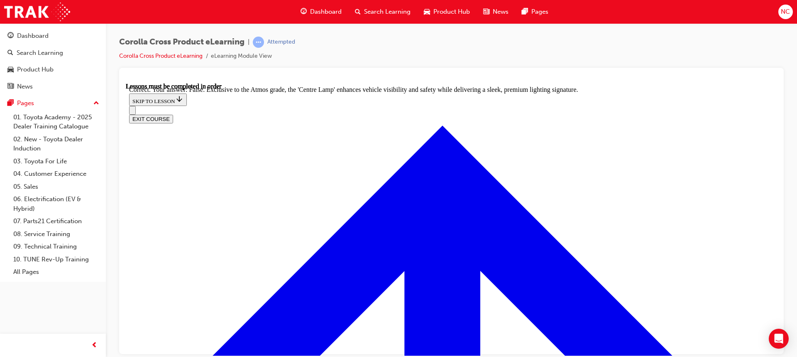
scroll to position [1495, 0]
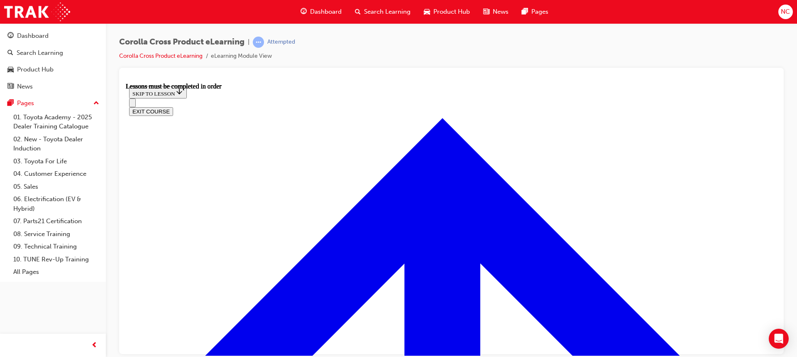
scroll to position [708, 0]
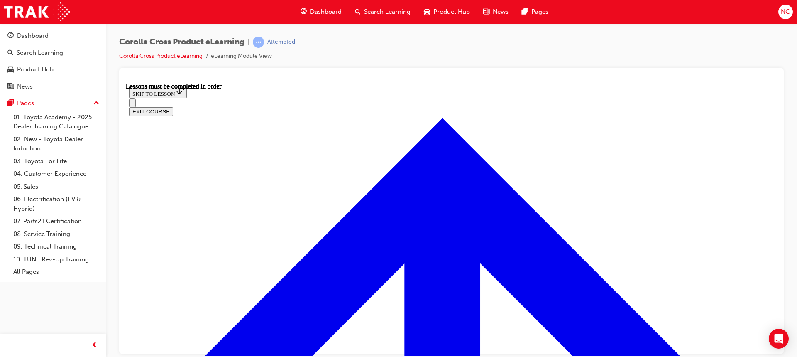
scroll to position [61, 0]
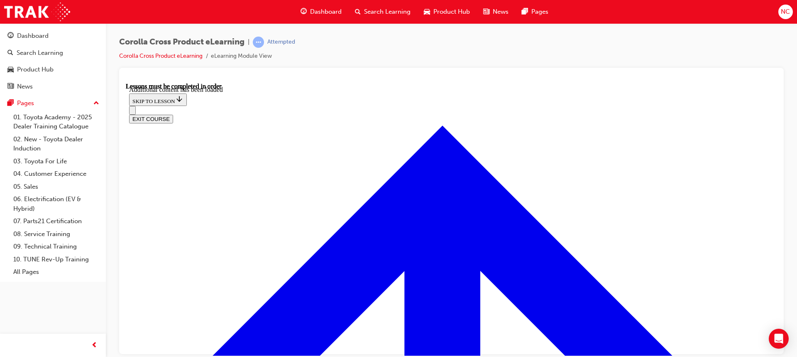
scroll to position [1015, 0]
radio input "true"
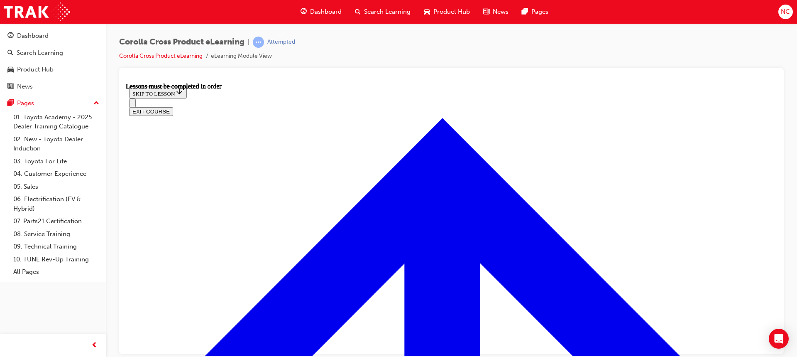
scroll to position [687, 0]
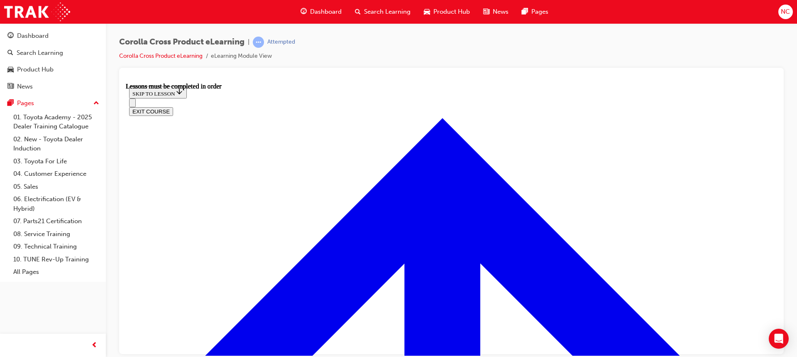
scroll to position [48, 0]
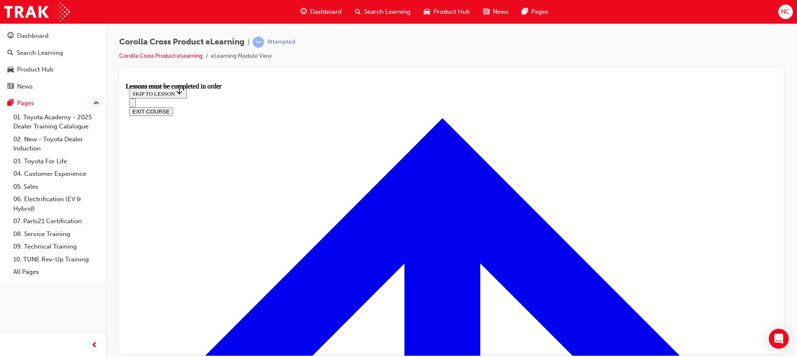
scroll to position [63, 0]
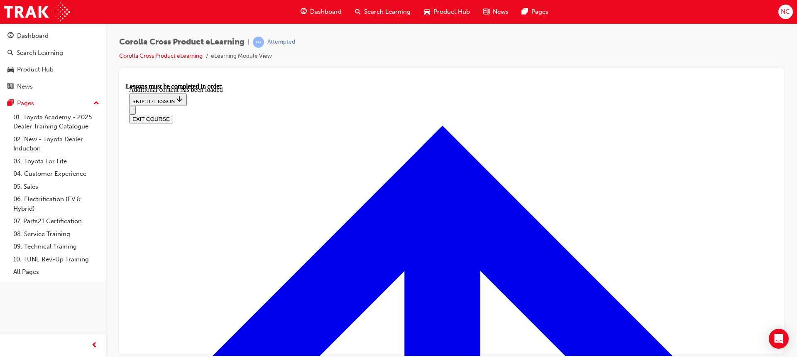
scroll to position [1037, 0]
radio input "true"
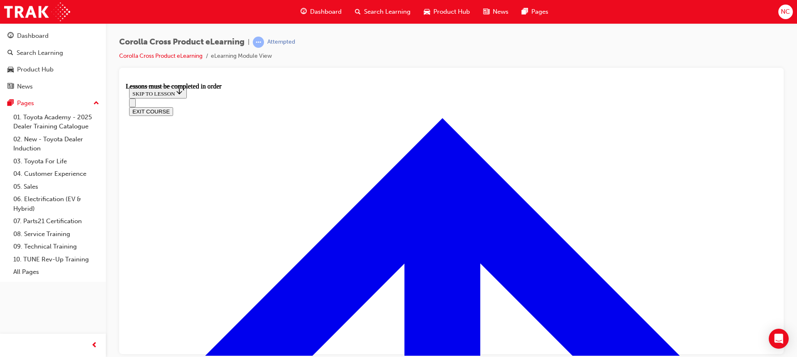
scroll to position [644, 0]
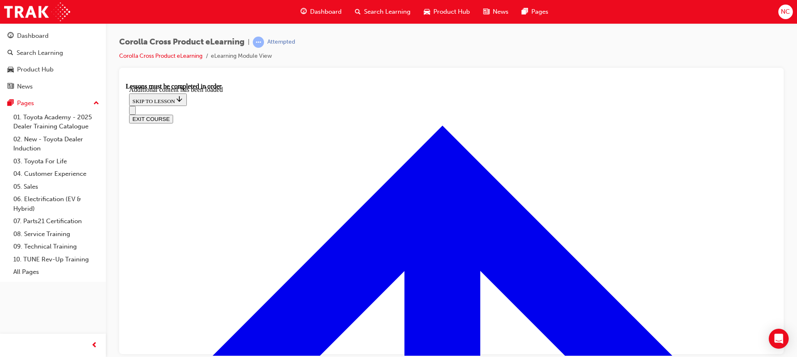
scroll to position [1326, 0]
radio input "true"
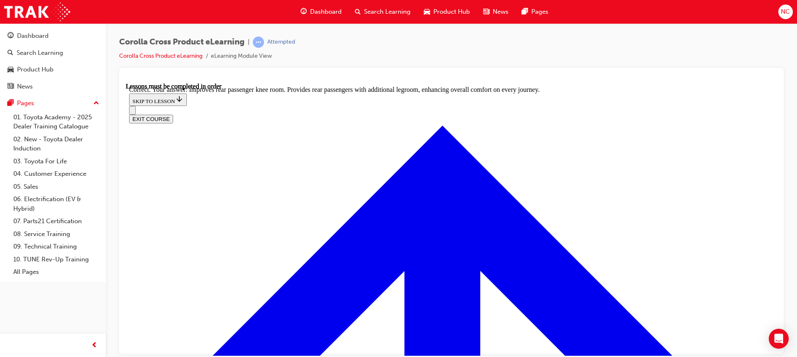
scroll to position [1573, 0]
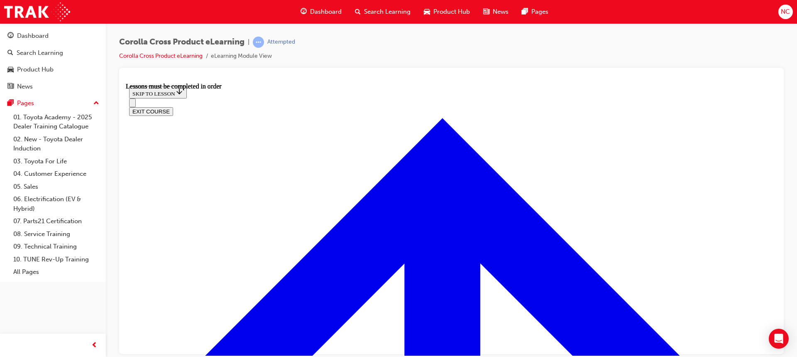
scroll to position [735, 0]
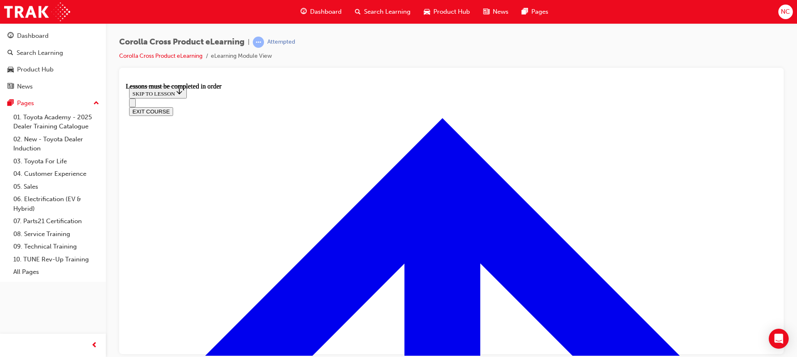
scroll to position [127, 0]
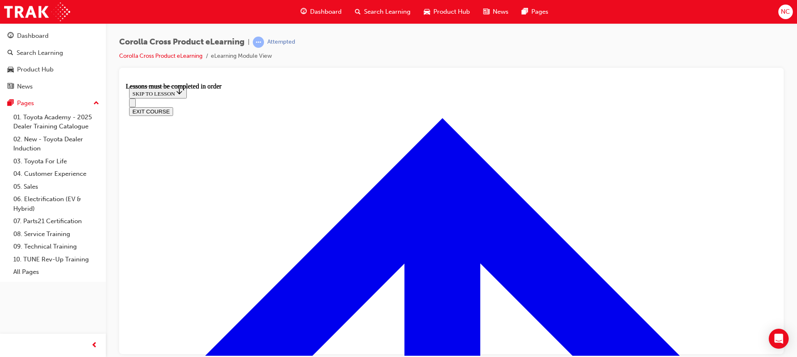
scroll to position [984, 0]
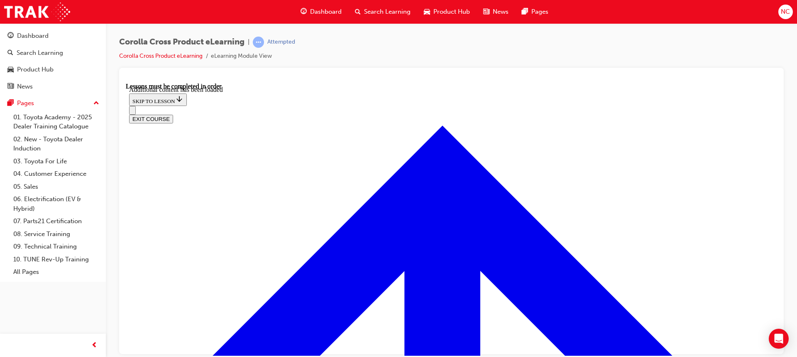
scroll to position [1196, 0]
radio input "true"
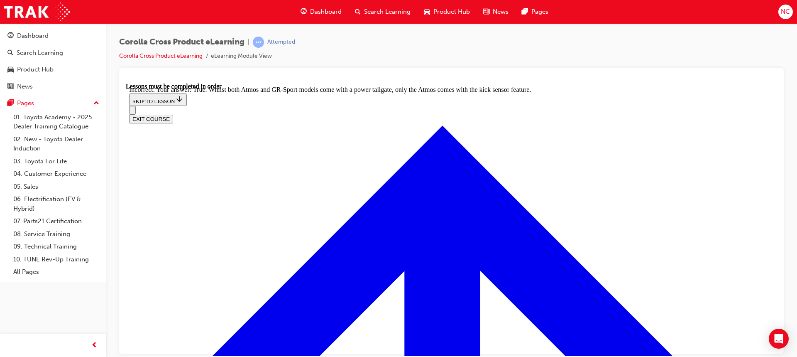
scroll to position [1353, 0]
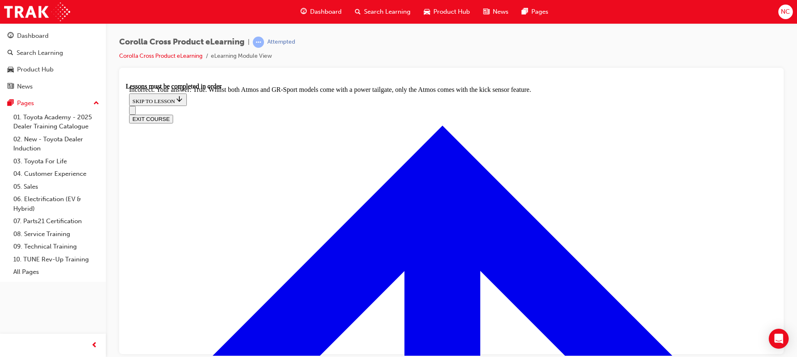
scroll to position [656, 0]
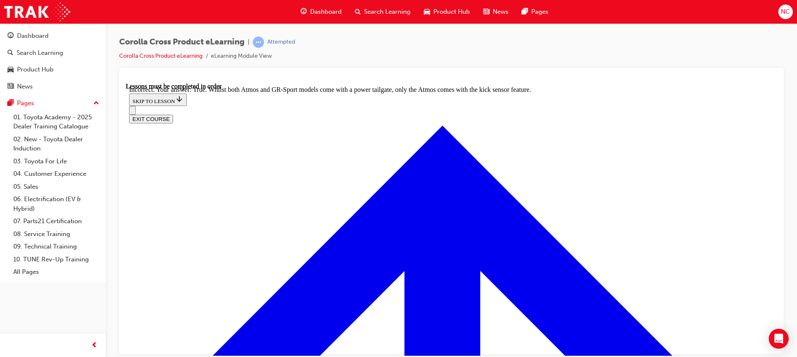
scroll to position [1159, 0]
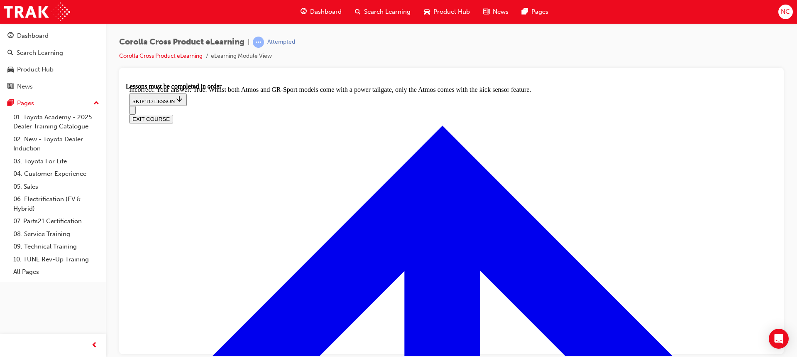
click at [132, 112] on icon "Open navigation menu" at bounding box center [132, 112] width 0 height 0
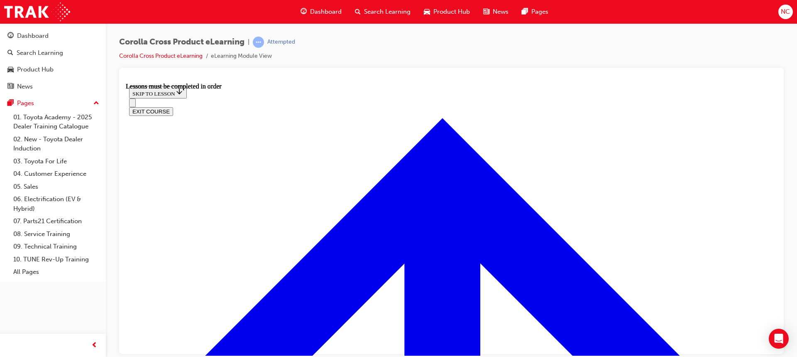
scroll to position [1081, 0]
radio input "true"
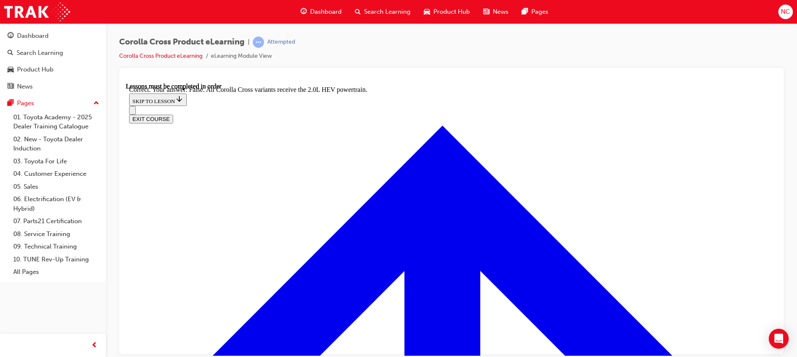
scroll to position [1166, 0]
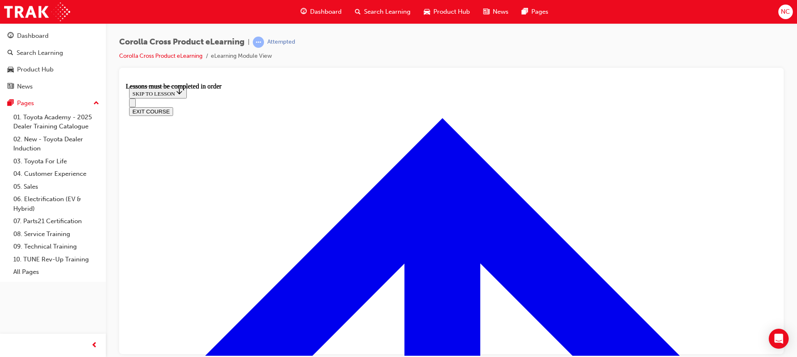
scroll to position [1086, 0]
radio input "true"
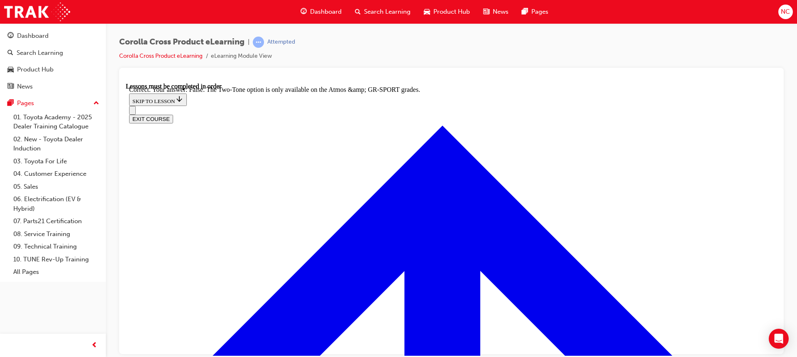
scroll to position [1213, 0]
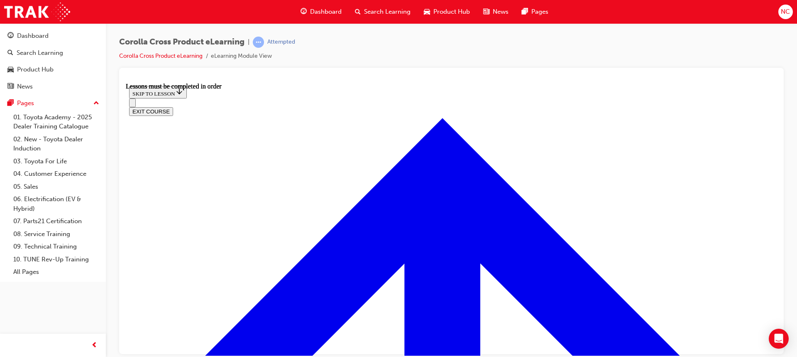
scroll to position [1384, 0]
radio input "true"
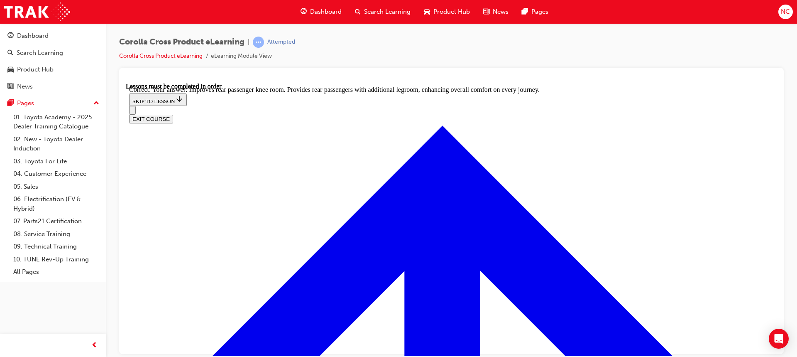
scroll to position [1553, 0]
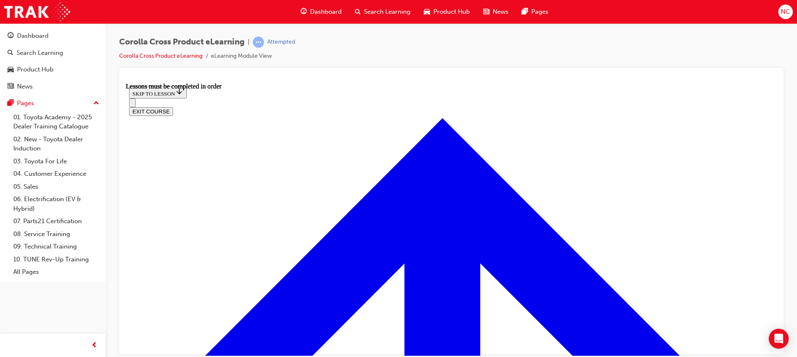
scroll to position [1247, 0]
radio input "true"
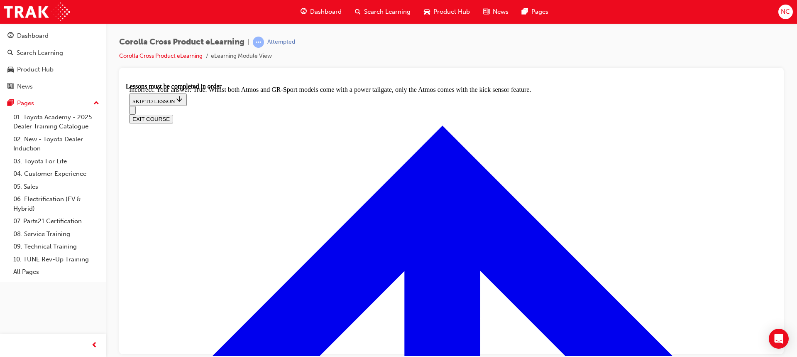
scroll to position [1353, 0]
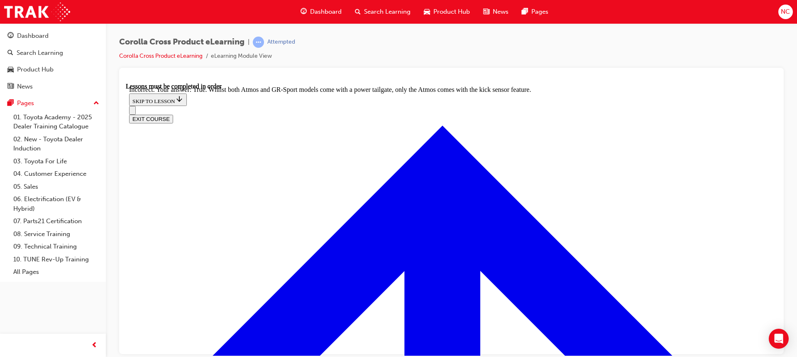
radio input "true"
drag, startPoint x: 448, startPoint y: 306, endPoint x: 469, endPoint y: 278, distance: 35.0
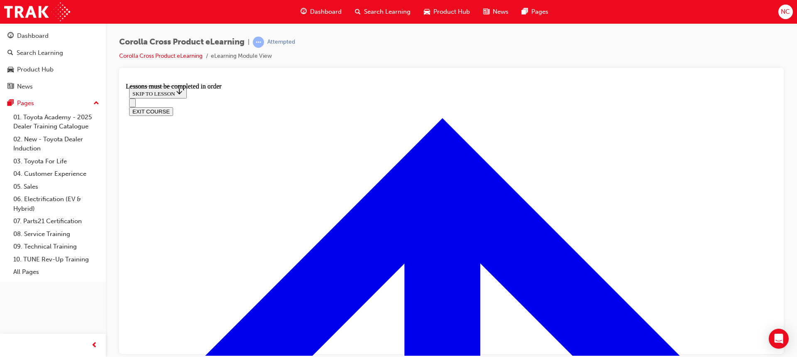
scroll to position [860, 0]
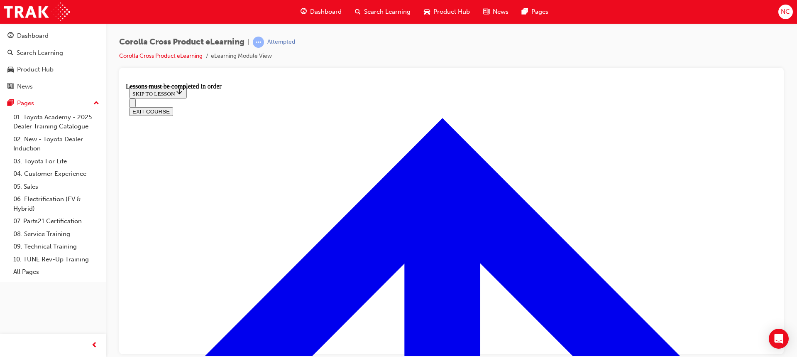
scroll to position [149, 0]
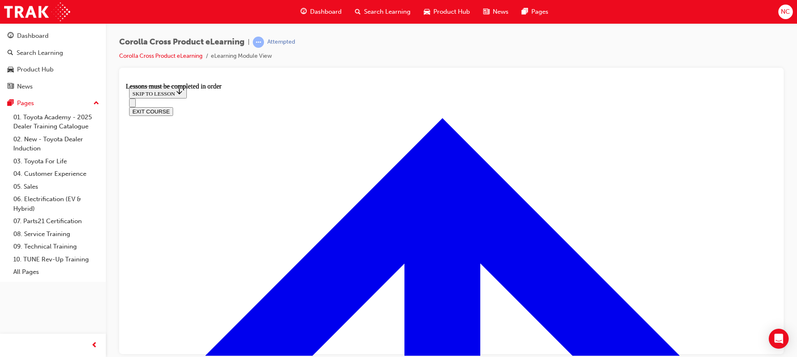
scroll to position [101, 0]
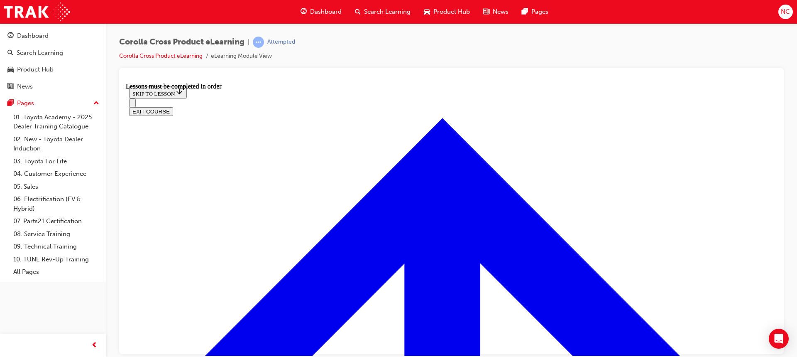
drag, startPoint x: 491, startPoint y: 283, endPoint x: 484, endPoint y: 282, distance: 7.2
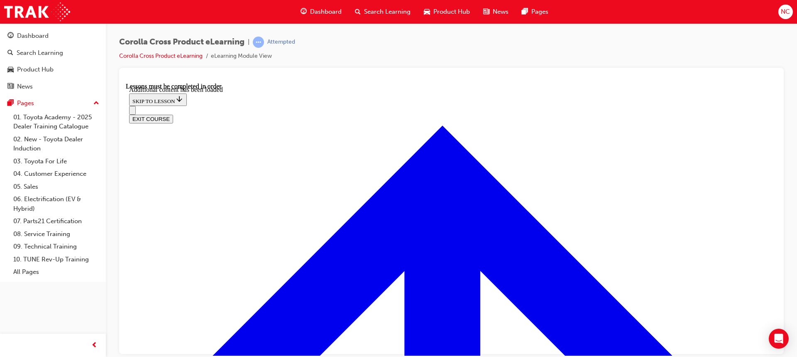
scroll to position [2040, 0]
checkbox input "true"
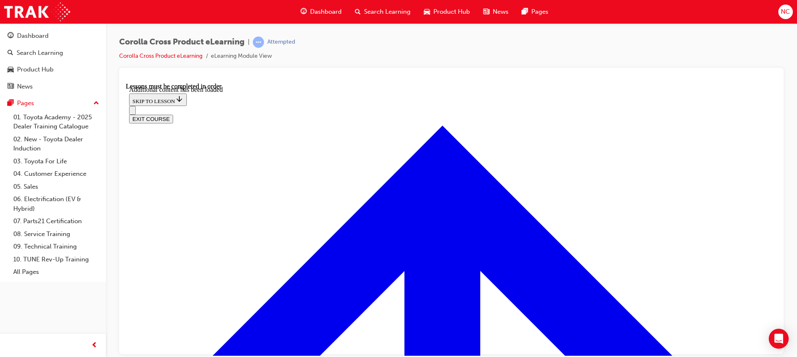
checkbox input "true"
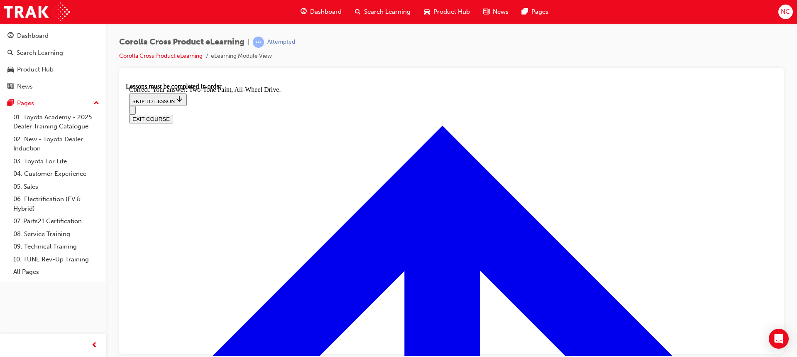
radio input "true"
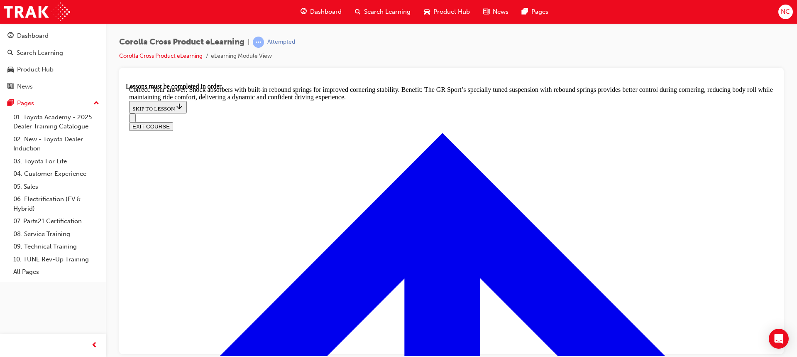
scroll to position [2674, 0]
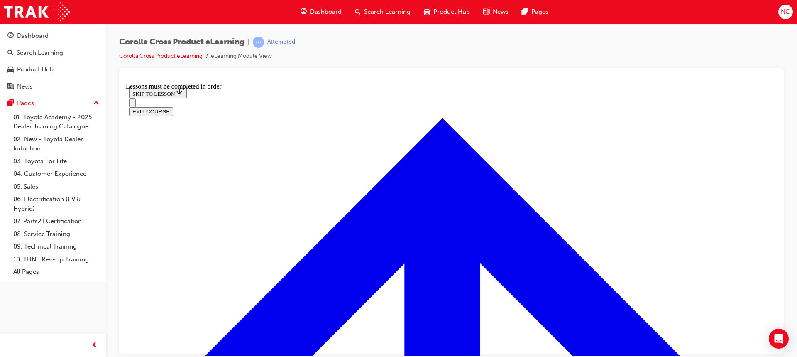
scroll to position [949, 0]
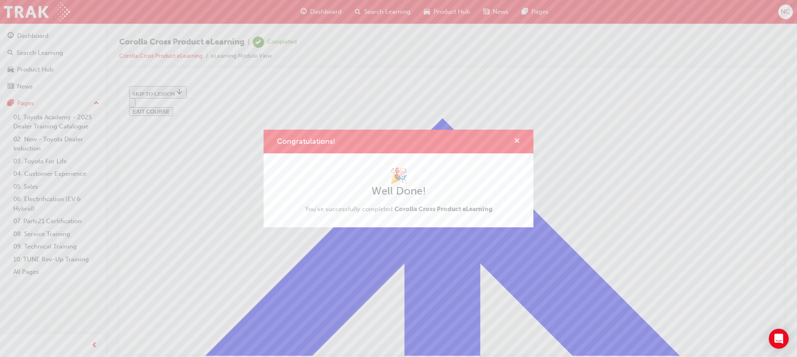
drag, startPoint x: 516, startPoint y: 140, endPoint x: 407, endPoint y: 59, distance: 135.6
click at [516, 140] on span "cross-icon" at bounding box center [517, 141] width 6 height 7
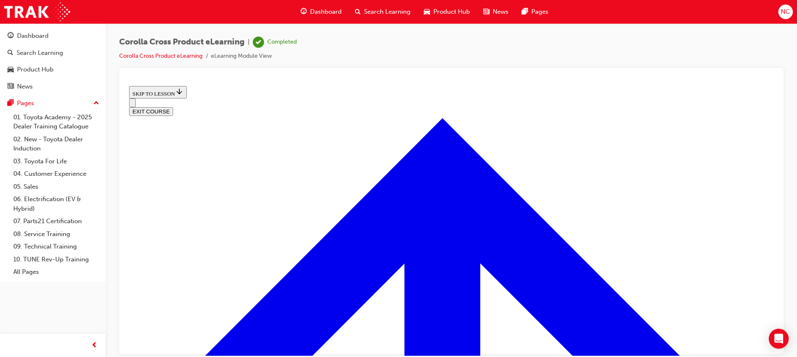
click at [173, 107] on button "EXIT COURSE" at bounding box center [151, 111] width 44 height 9
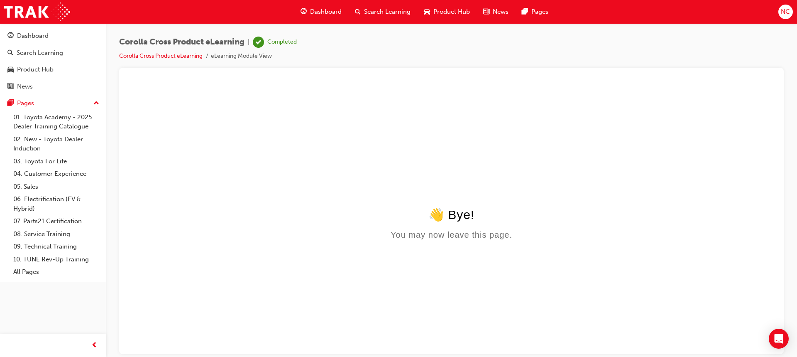
scroll to position [0, 0]
click at [45, 39] on div "Dashboard" at bounding box center [33, 36] width 32 height 10
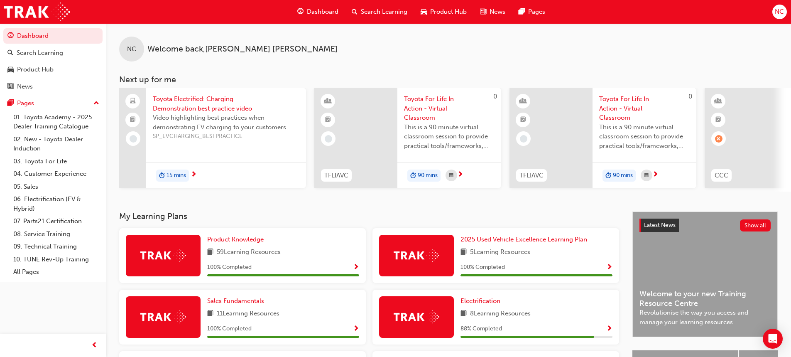
click at [206, 104] on span "Toyota Electrified: Charging Demonstration best practice video" at bounding box center [226, 103] width 147 height 19
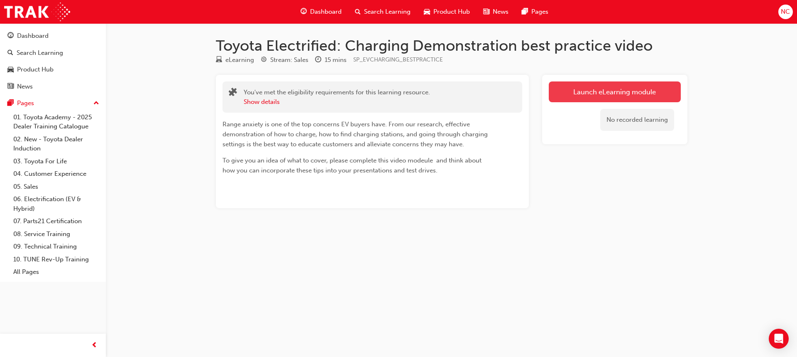
click at [590, 86] on link "Launch eLearning module" at bounding box center [615, 91] width 132 height 21
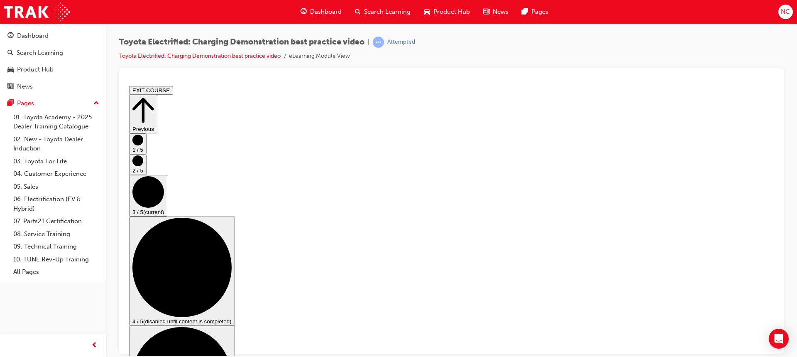
scroll to position [83, 0]
checkbox input "true"
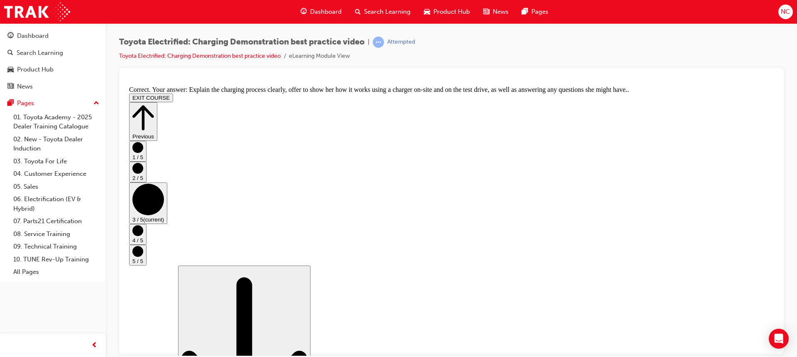
scroll to position [179, 0]
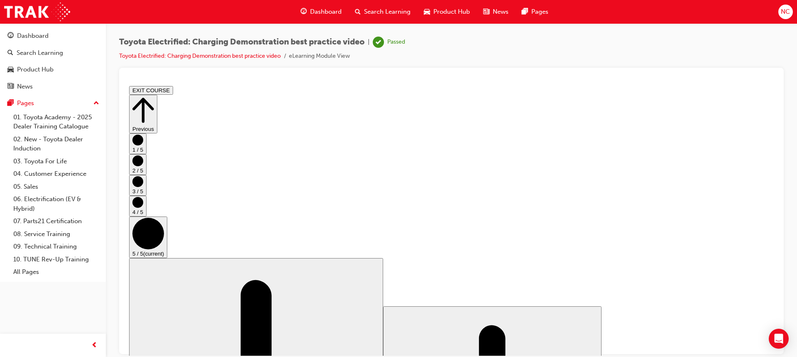
scroll to position [0, 0]
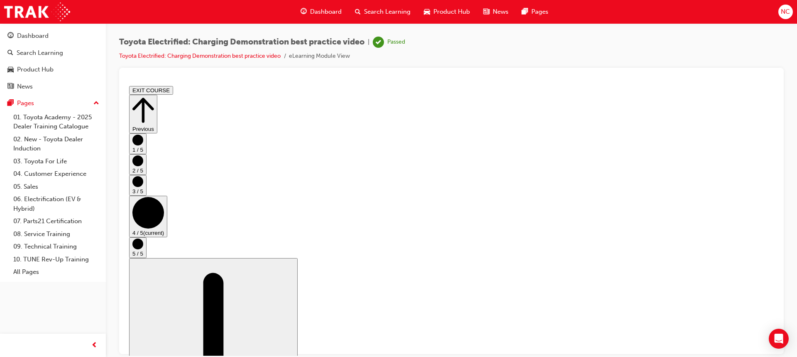
click at [154, 100] on icon "Step controls" at bounding box center [143, 110] width 22 height 29
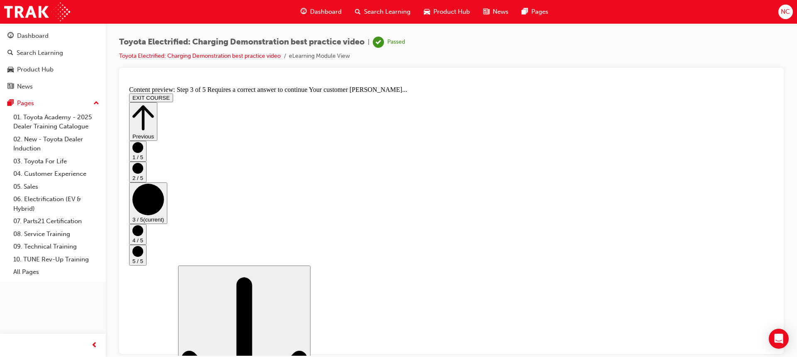
click at [173, 93] on button "EXIT COURSE" at bounding box center [151, 97] width 44 height 9
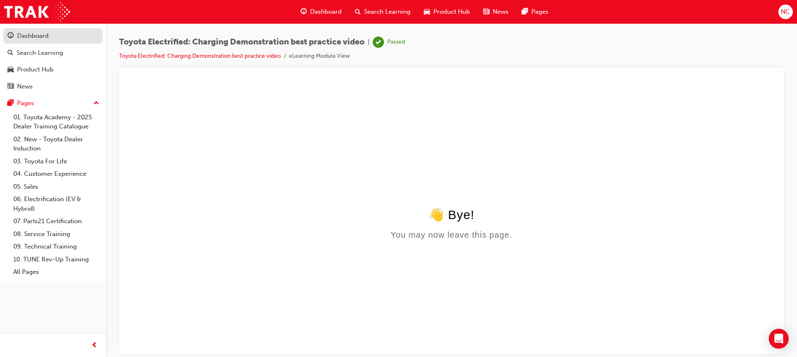
click at [44, 35] on div "Dashboard" at bounding box center [33, 36] width 32 height 10
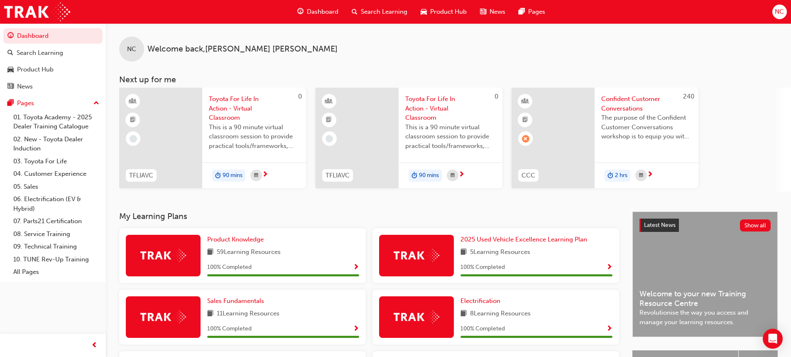
click at [246, 107] on span "Toyota For Life In Action - Virtual Classroom" at bounding box center [254, 108] width 91 height 28
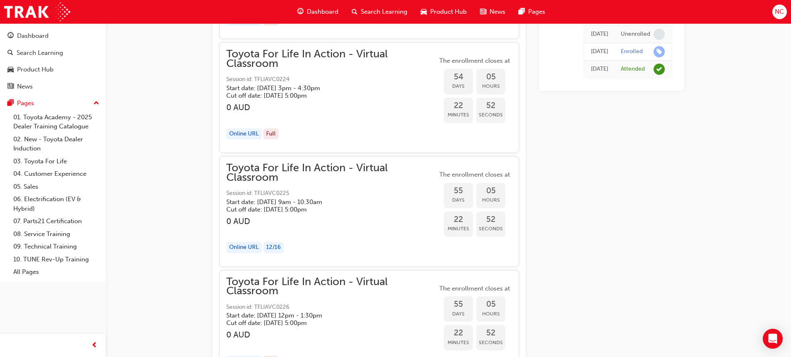
scroll to position [8253, 0]
click at [277, 245] on div "12 / 16" at bounding box center [273, 247] width 20 height 11
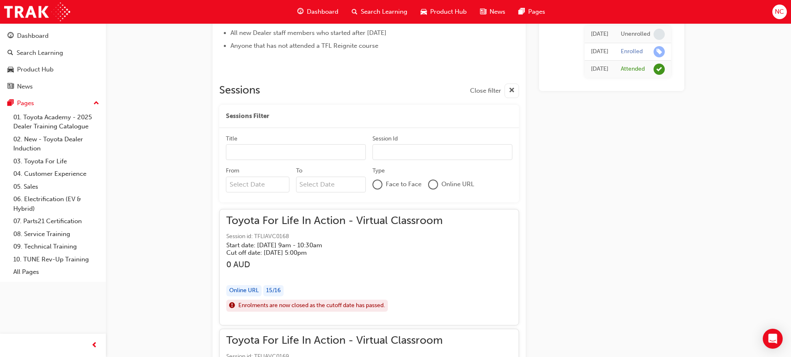
scroll to position [438, 0]
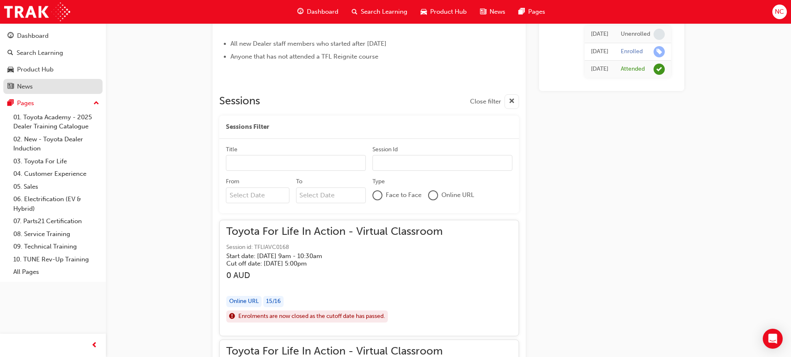
drag, startPoint x: 42, startPoint y: 100, endPoint x: 44, endPoint y: 92, distance: 8.9
click at [42, 100] on div "Pages" at bounding box center [52, 103] width 91 height 10
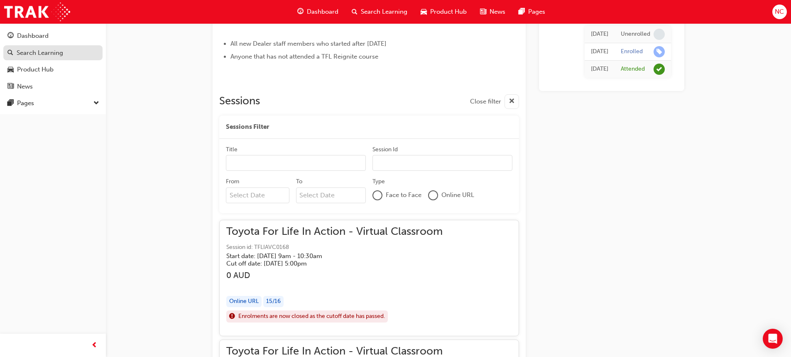
click at [51, 52] on div "Search Learning" at bounding box center [40, 53] width 47 height 10
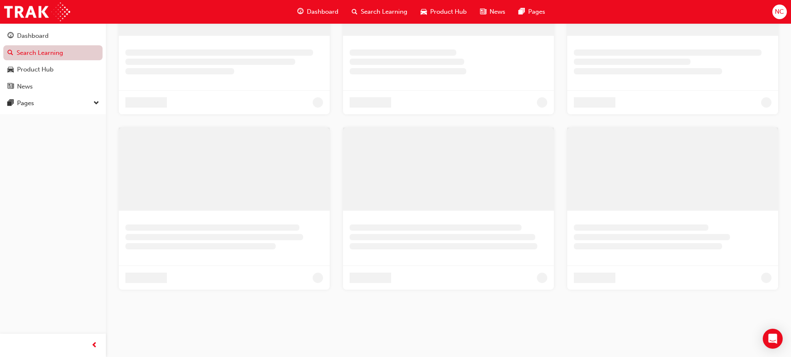
scroll to position [240, 0]
click at [61, 36] on div "Dashboard" at bounding box center [52, 36] width 91 height 10
